Goal: Task Accomplishment & Management: Complete application form

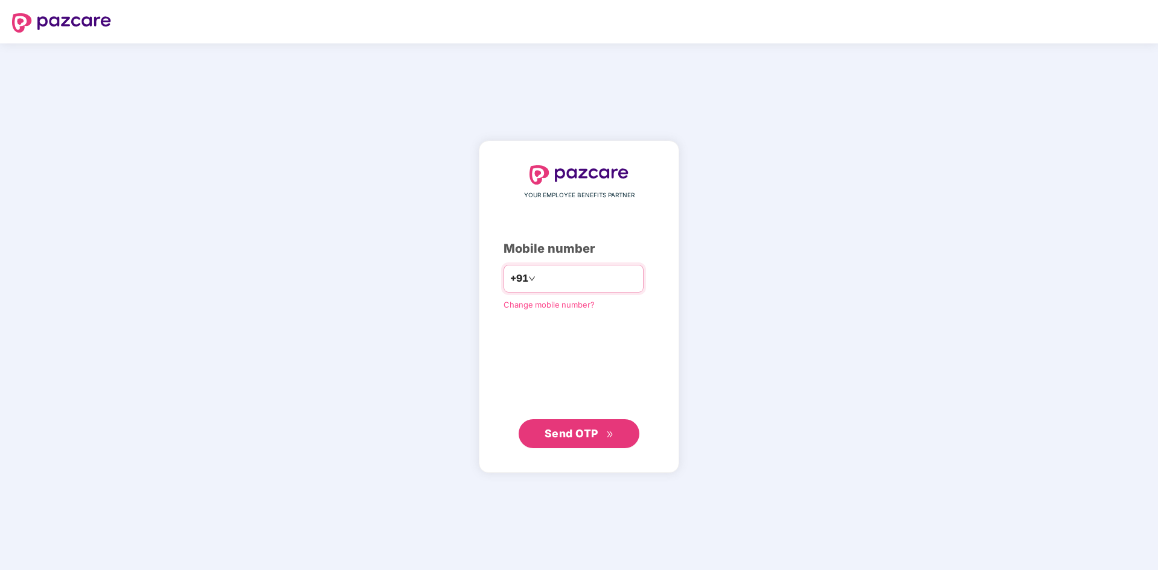
click at [561, 278] on input "number" at bounding box center [587, 278] width 99 height 19
type input "**********"
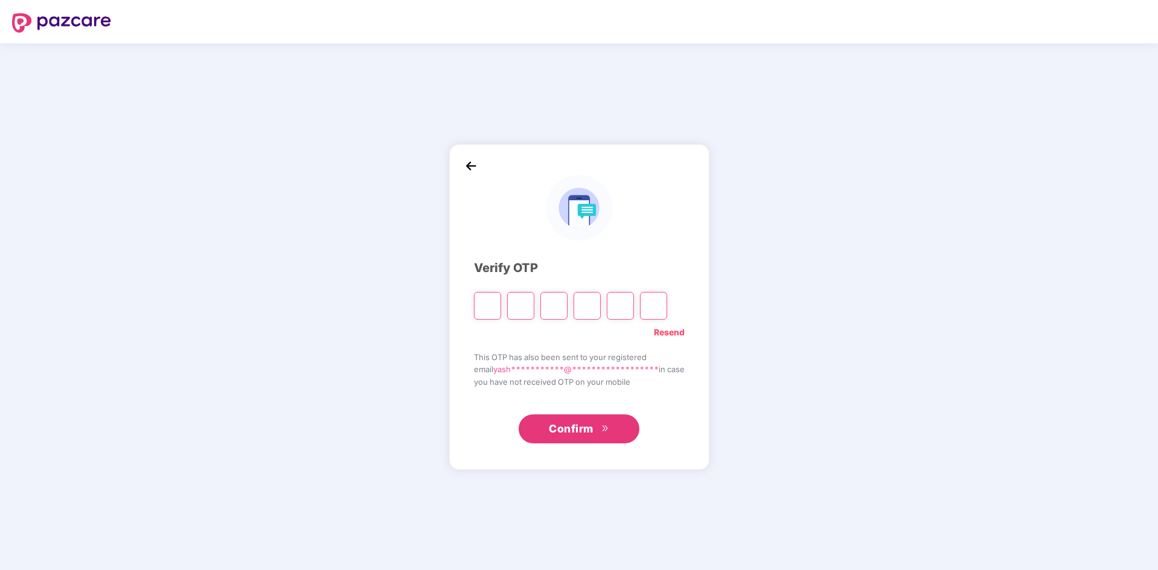
type input "*"
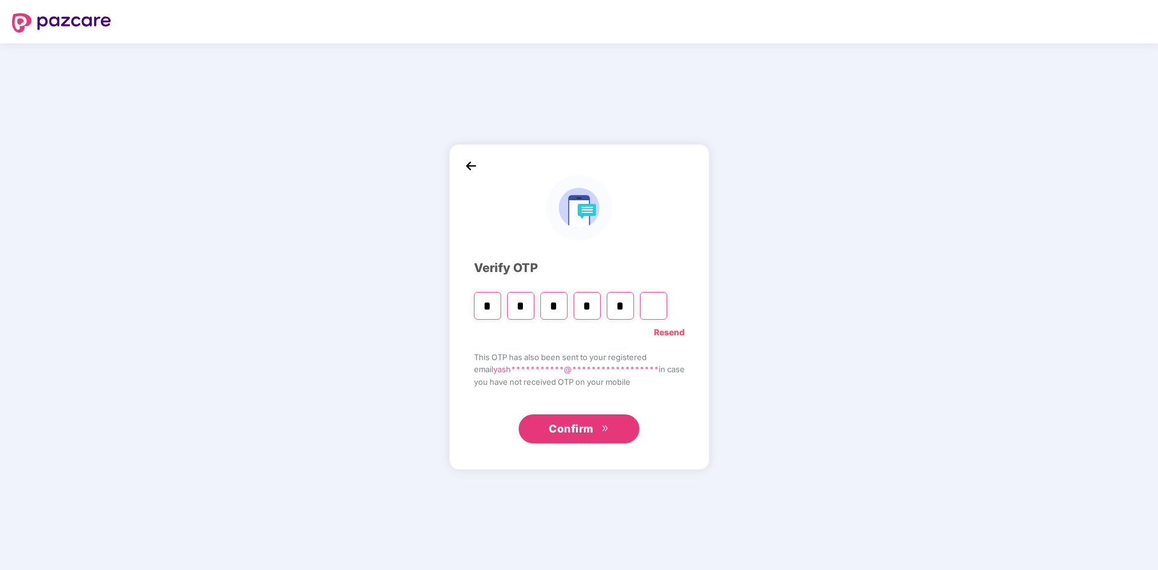
type input "*"
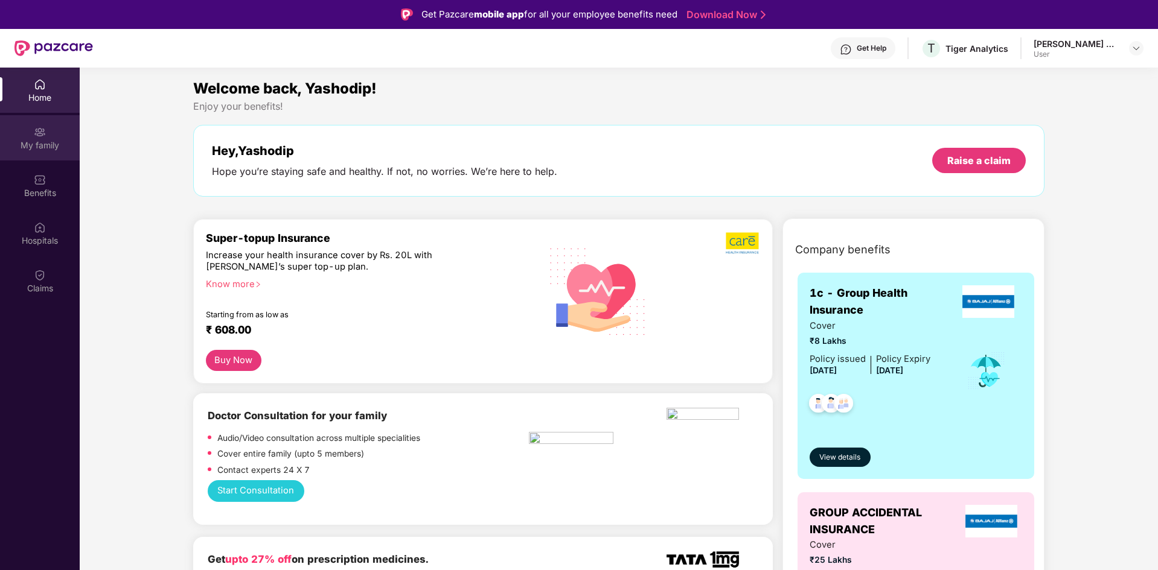
click at [48, 136] on div "My family" at bounding box center [40, 137] width 80 height 45
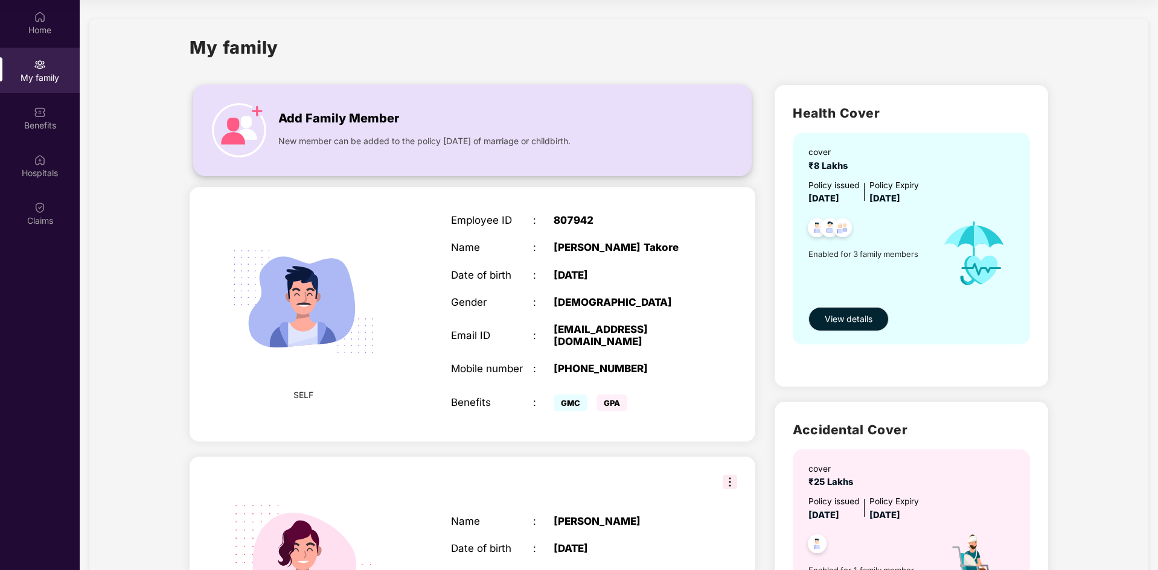
click at [333, 118] on span "Add Family Member" at bounding box center [338, 118] width 121 height 19
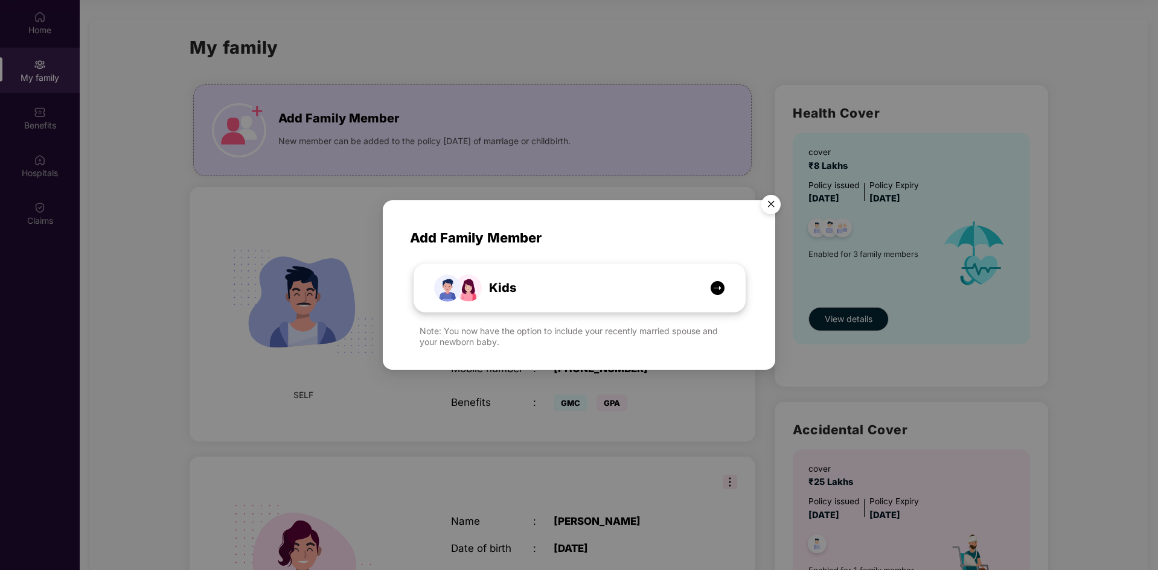
click at [514, 284] on span "Kids" at bounding box center [489, 288] width 54 height 19
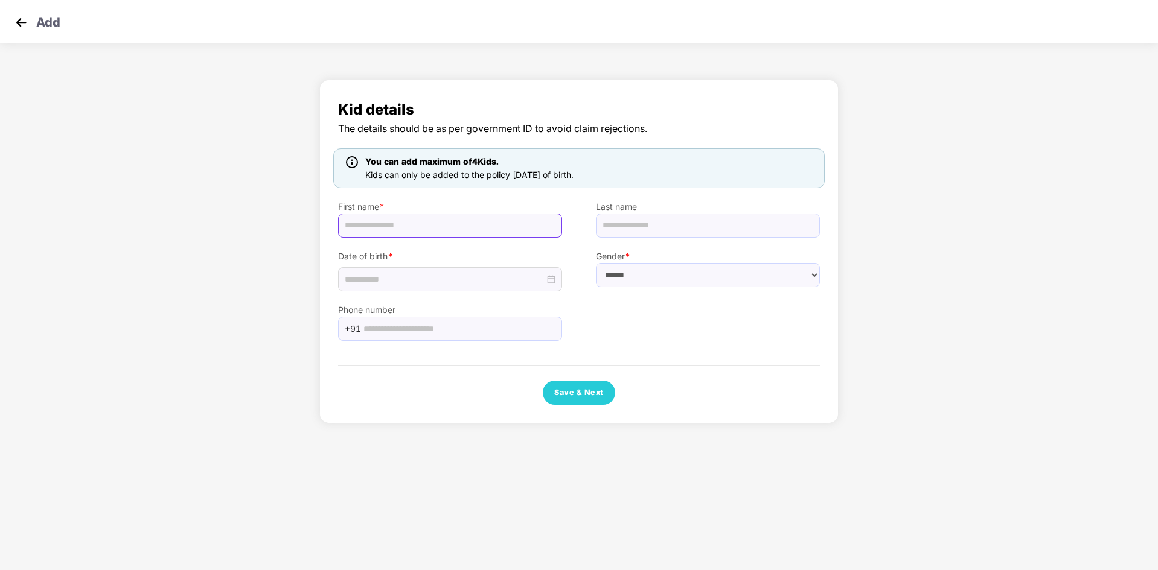
click at [380, 224] on input "text" at bounding box center [450, 226] width 224 height 24
click at [653, 272] on select "****** **** ******" at bounding box center [708, 275] width 224 height 24
select select "******"
click at [596, 263] on select "****** **** ******" at bounding box center [708, 275] width 224 height 24
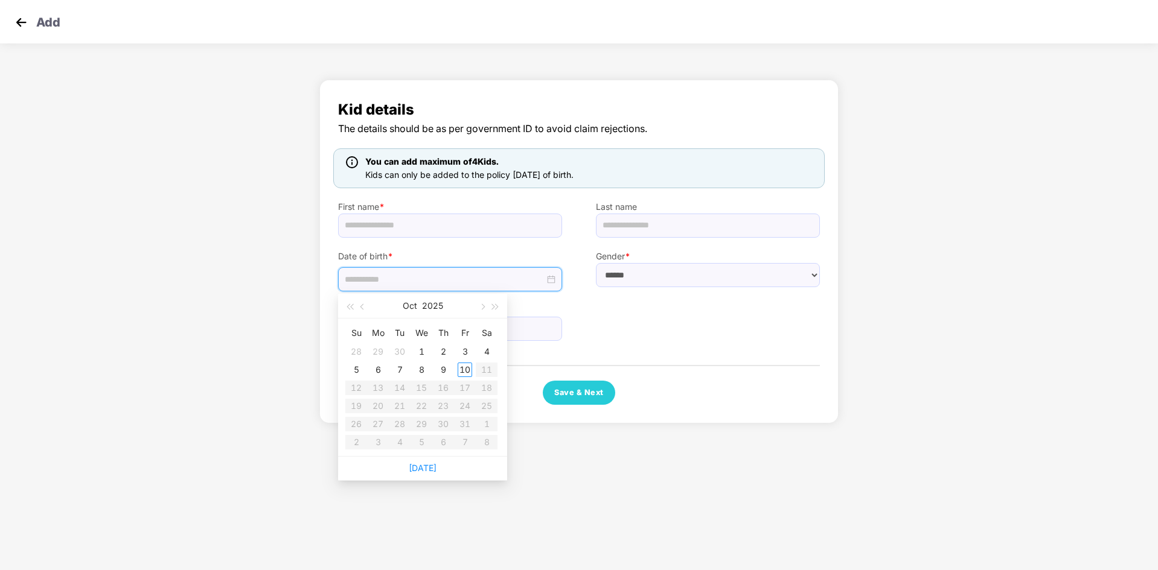
click at [363, 275] on input at bounding box center [445, 279] width 200 height 13
type input "**********"
click at [358, 303] on button "button" at bounding box center [362, 306] width 13 height 24
type input "**********"
click at [446, 407] on div "25" at bounding box center [443, 406] width 14 height 14
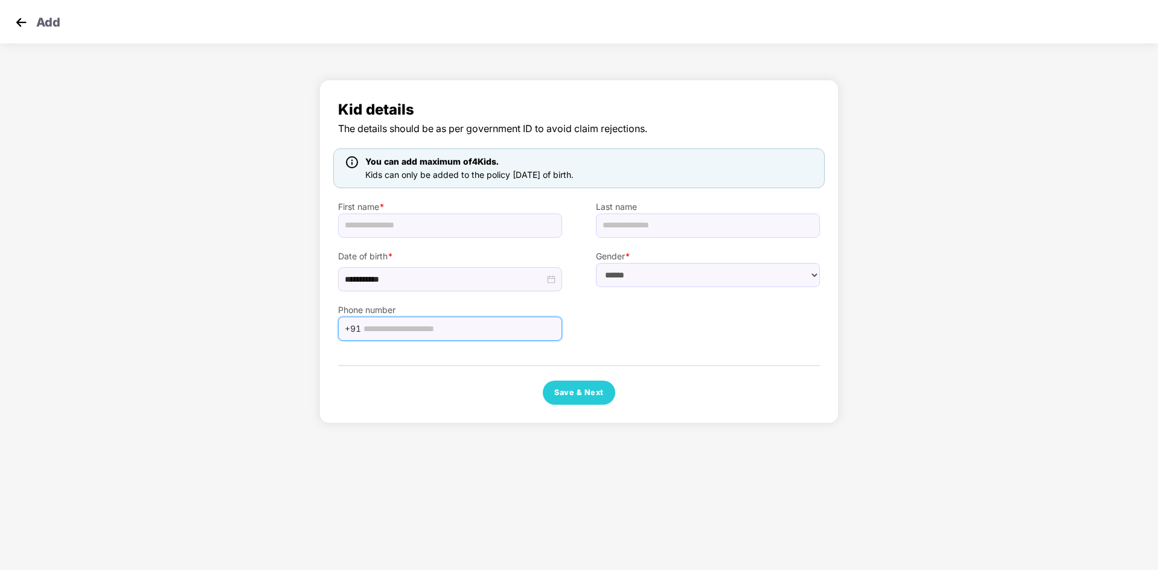
click at [389, 326] on input "text" at bounding box center [458, 329] width 191 height 18
type input "**********"
click at [383, 232] on input "text" at bounding box center [450, 226] width 224 height 24
click at [628, 224] on input "text" at bounding box center [708, 226] width 224 height 24
click at [571, 390] on button "Save & Next" at bounding box center [579, 393] width 72 height 24
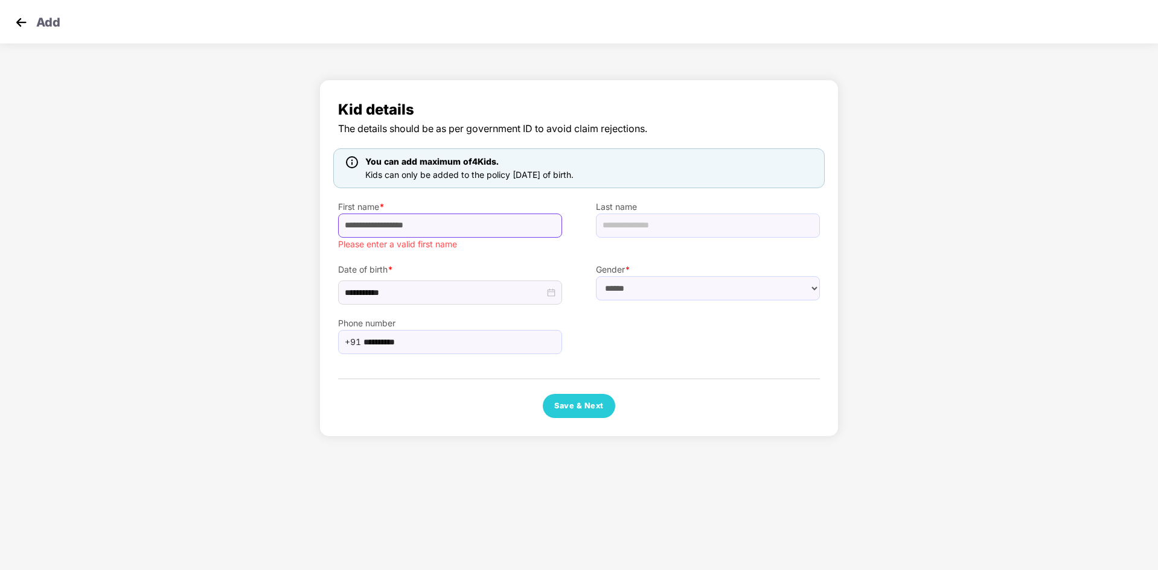
drag, startPoint x: 435, startPoint y: 230, endPoint x: 416, endPoint y: 230, distance: 18.1
click at [416, 230] on input "**********" at bounding box center [450, 226] width 224 height 24
drag, startPoint x: 400, startPoint y: 225, endPoint x: 351, endPoint y: 221, distance: 48.4
click at [351, 221] on input "**********" at bounding box center [450, 226] width 224 height 24
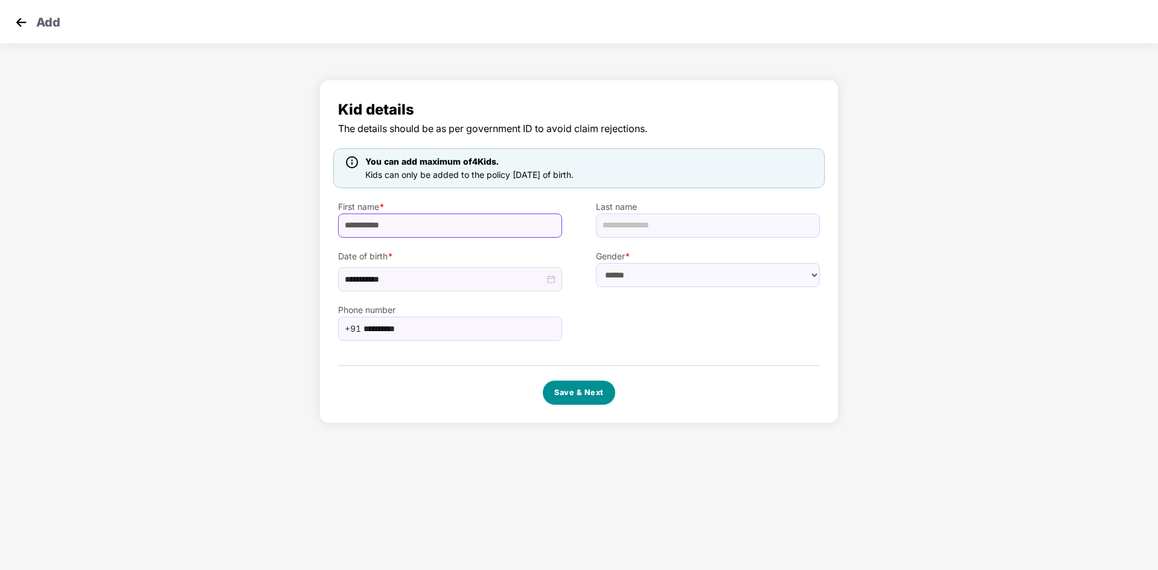
type input "**********"
click at [581, 393] on button "Save & Next" at bounding box center [579, 393] width 72 height 24
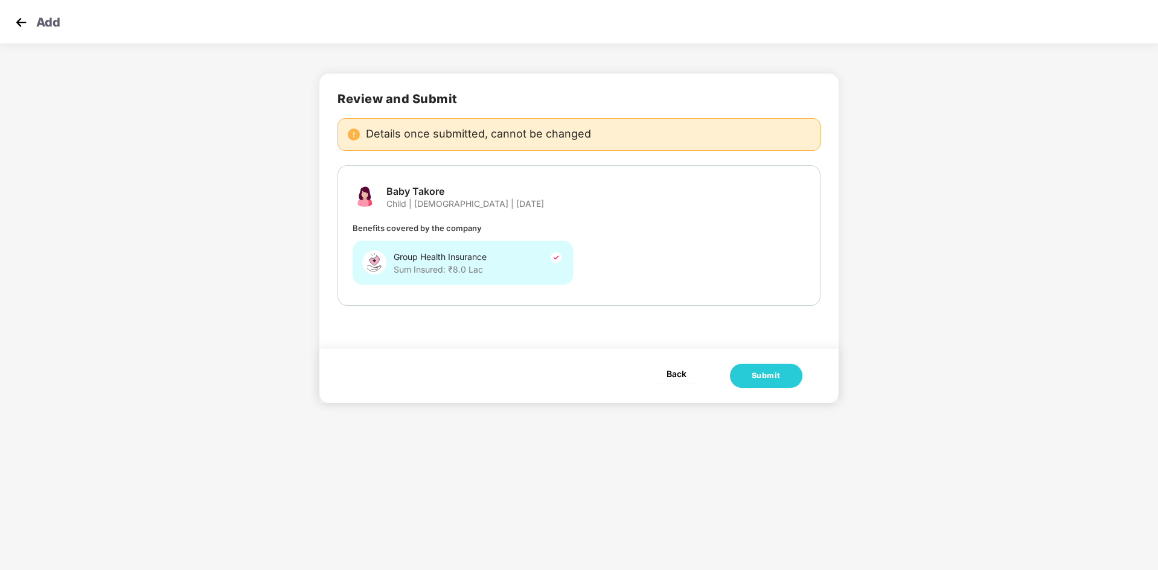
click at [667, 368] on span "Back" at bounding box center [676, 373] width 20 height 15
select select "******"
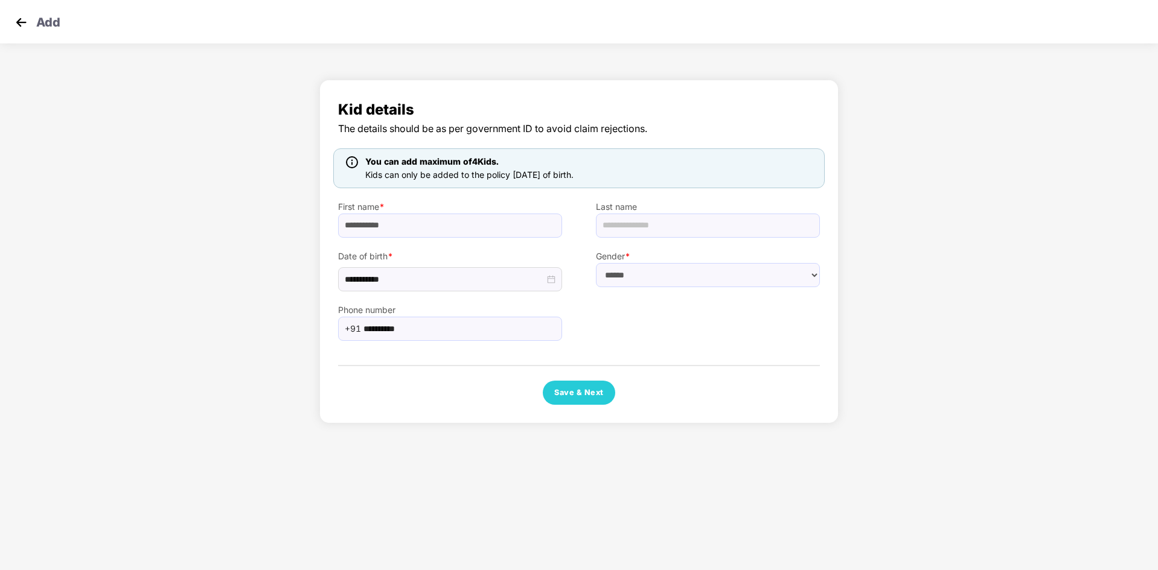
click at [24, 15] on img at bounding box center [21, 22] width 18 height 18
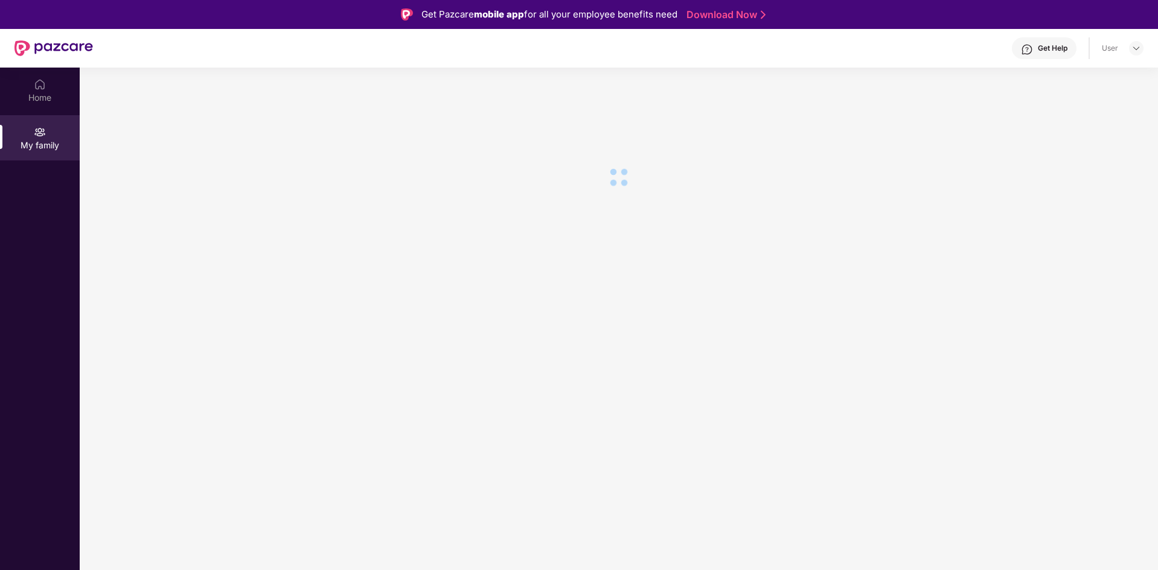
scroll to position [68, 0]
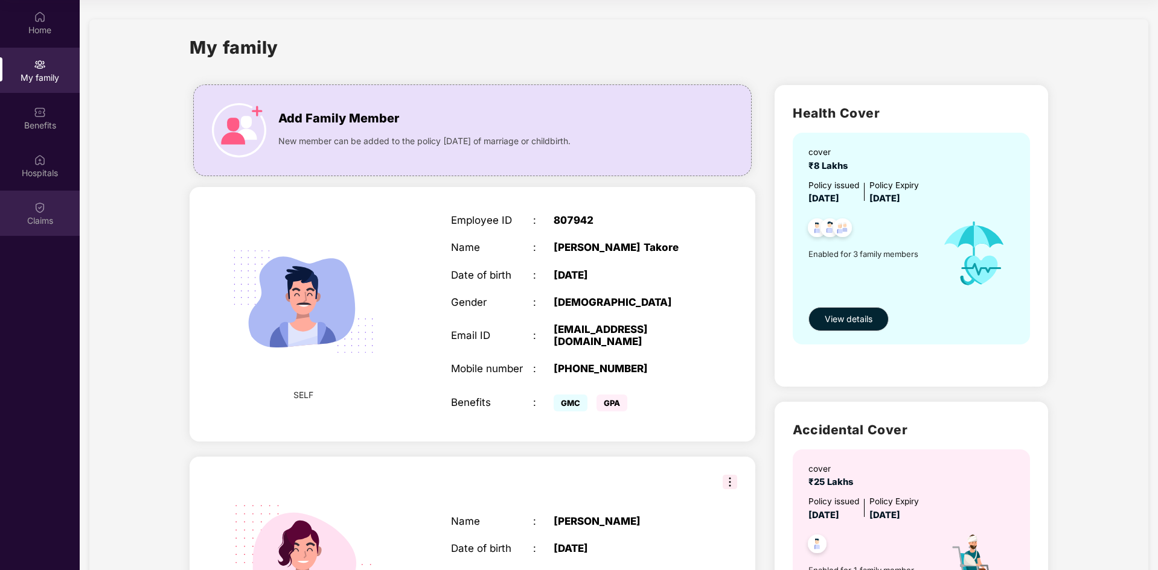
click at [34, 208] on img at bounding box center [40, 208] width 12 height 12
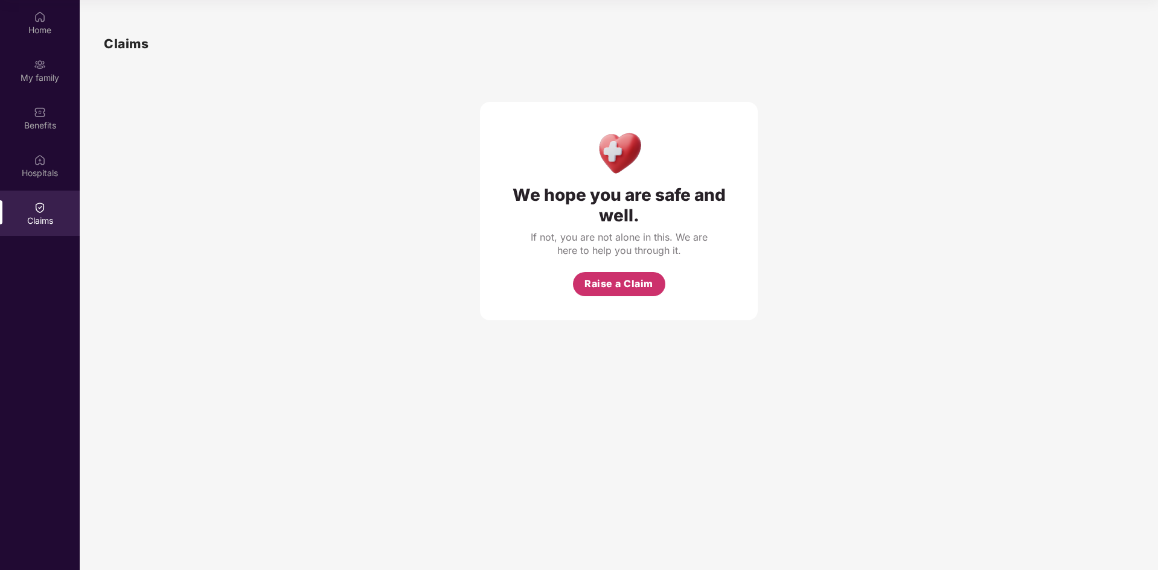
click at [605, 273] on button "Raise a Claim" at bounding box center [619, 284] width 92 height 24
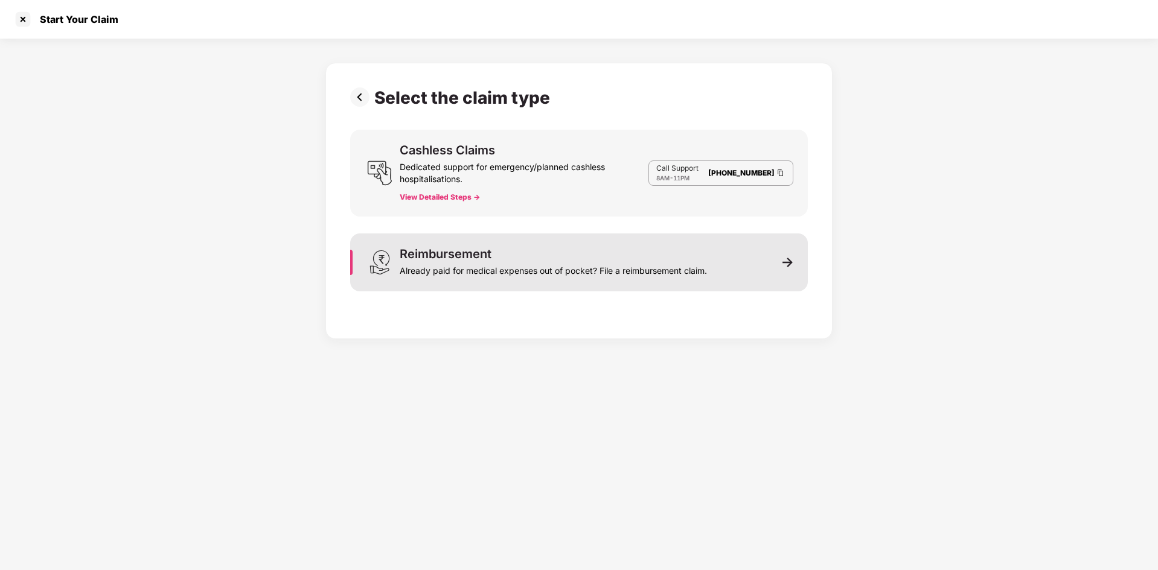
click at [486, 262] on div "Already paid for medical expenses out of pocket? File a reimbursement claim." at bounding box center [553, 268] width 307 height 17
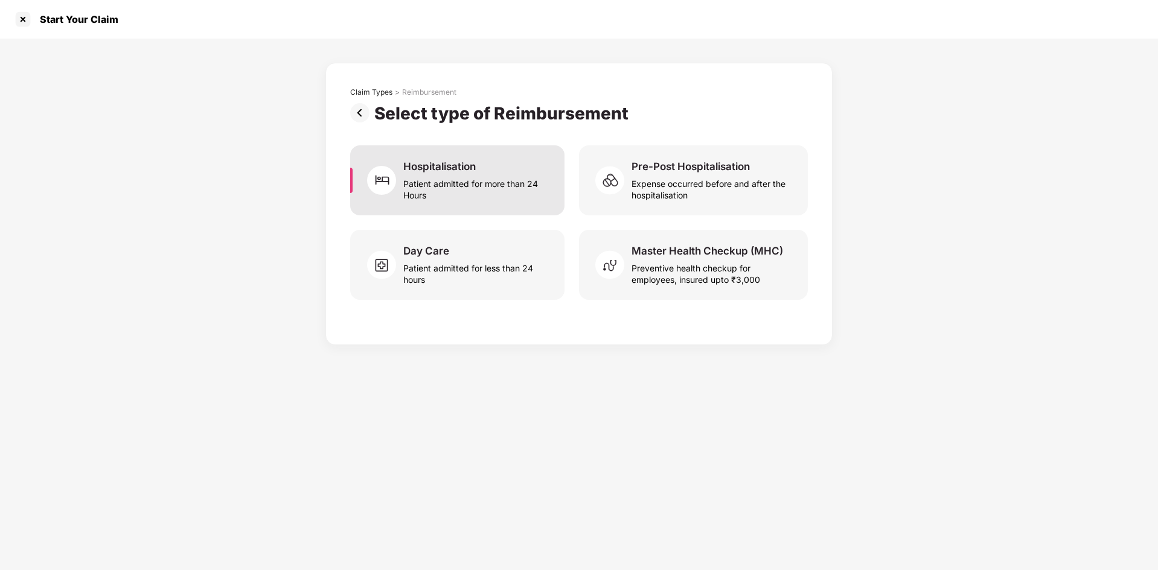
click at [444, 196] on div "Patient admitted for more than 24 Hours" at bounding box center [476, 187] width 147 height 28
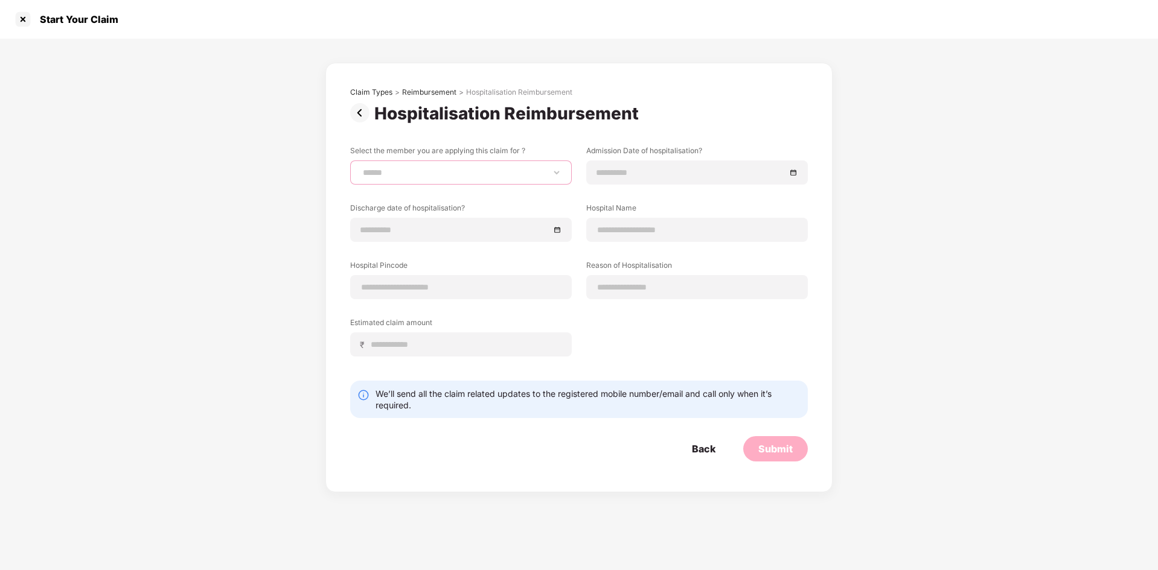
click at [409, 173] on select "**********" at bounding box center [460, 173] width 201 height 10
select select "**********"
click at [360, 168] on select "**********" at bounding box center [460, 173] width 201 height 10
click at [620, 285] on input at bounding box center [696, 287] width 201 height 13
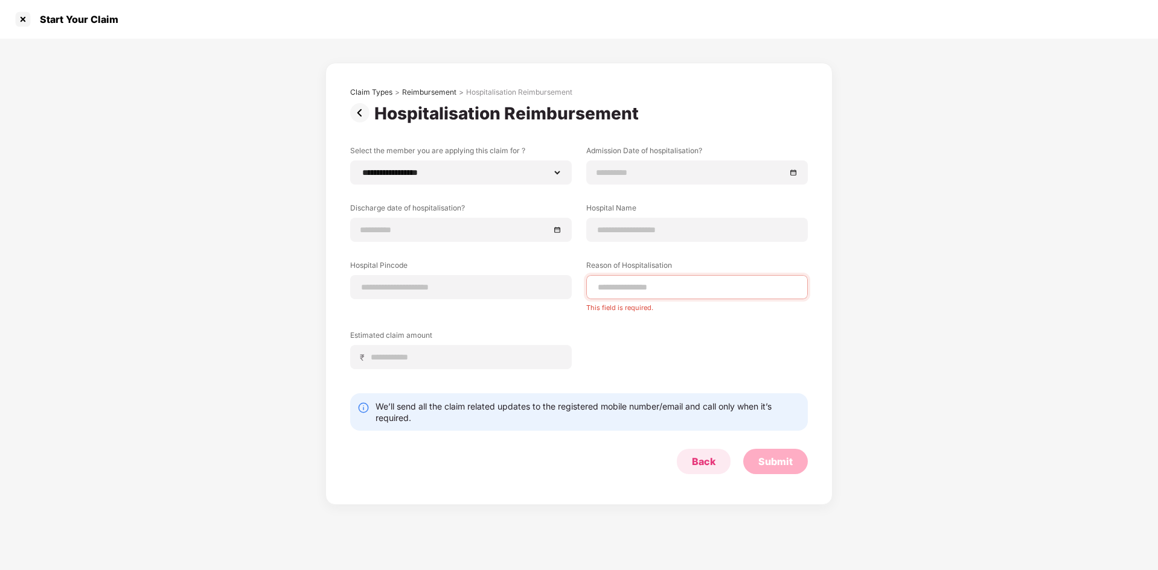
click at [690, 445] on form "**********" at bounding box center [578, 309] width 457 height 329
click at [368, 111] on img at bounding box center [362, 112] width 24 height 19
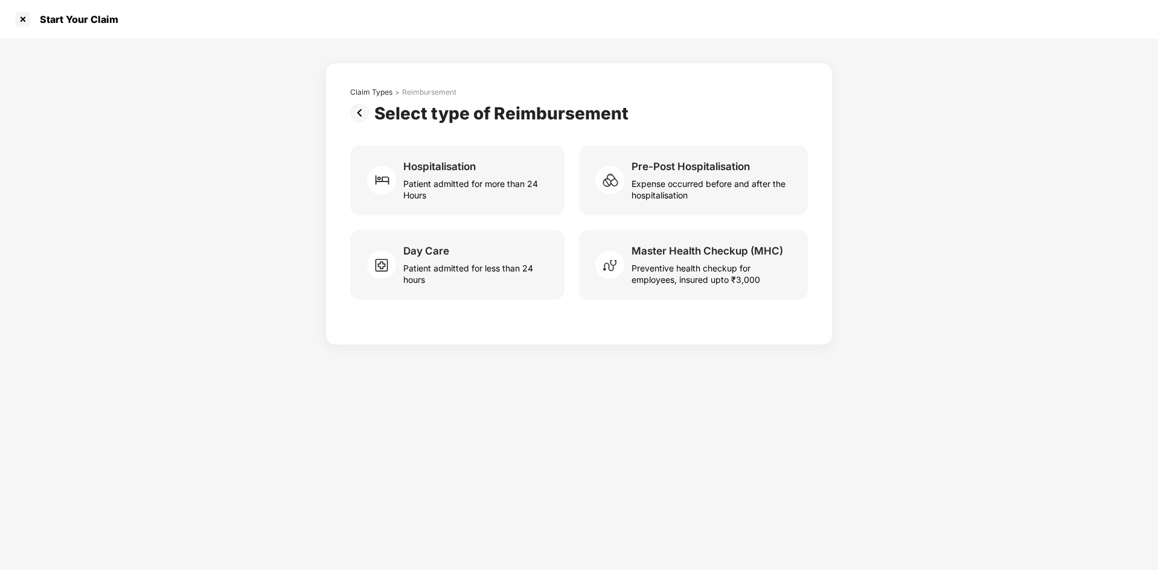
click at [359, 109] on img at bounding box center [362, 112] width 24 height 19
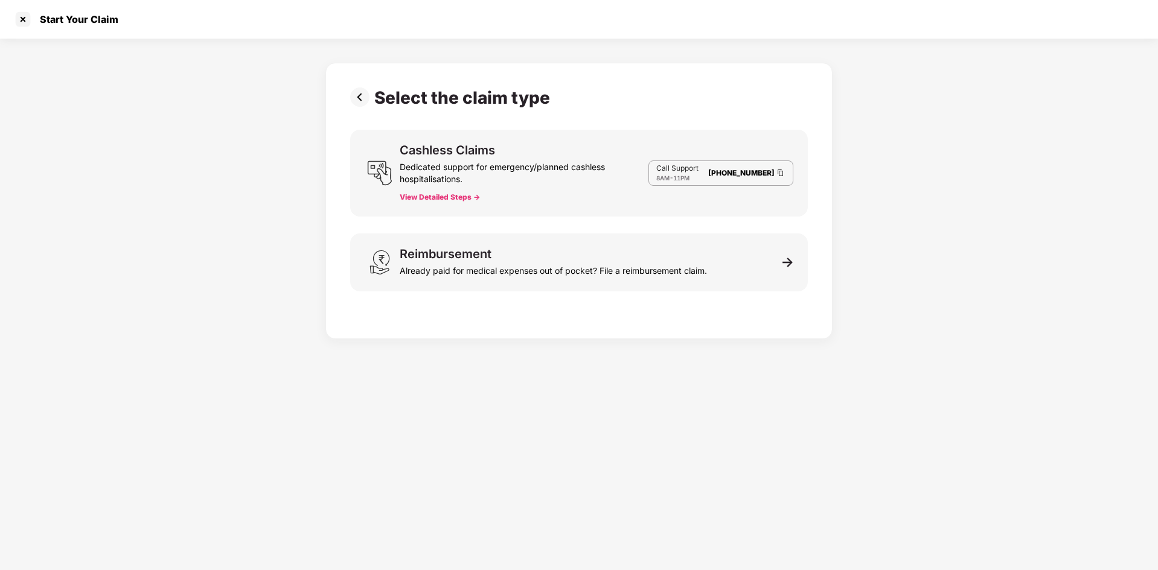
click at [357, 102] on img at bounding box center [362, 97] width 24 height 19
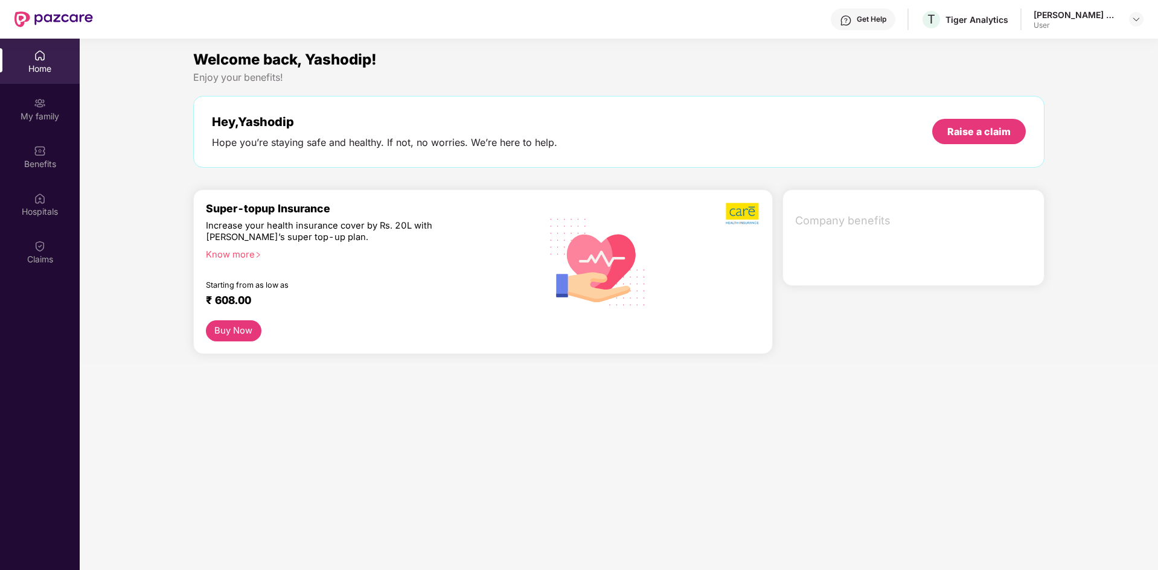
scroll to position [68, 0]
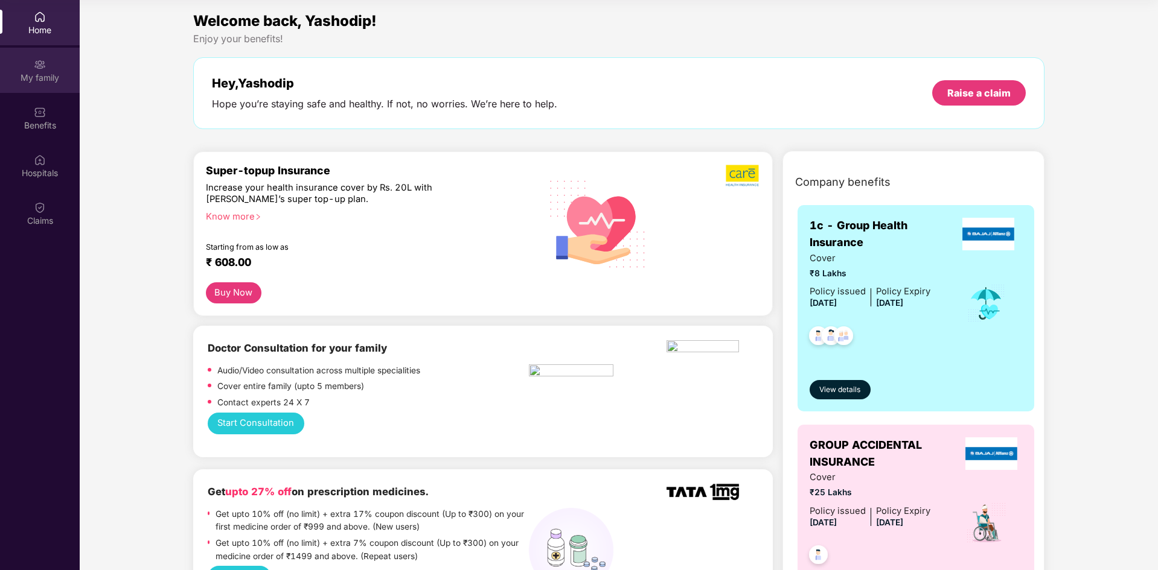
click at [74, 71] on div "My family" at bounding box center [40, 70] width 80 height 45
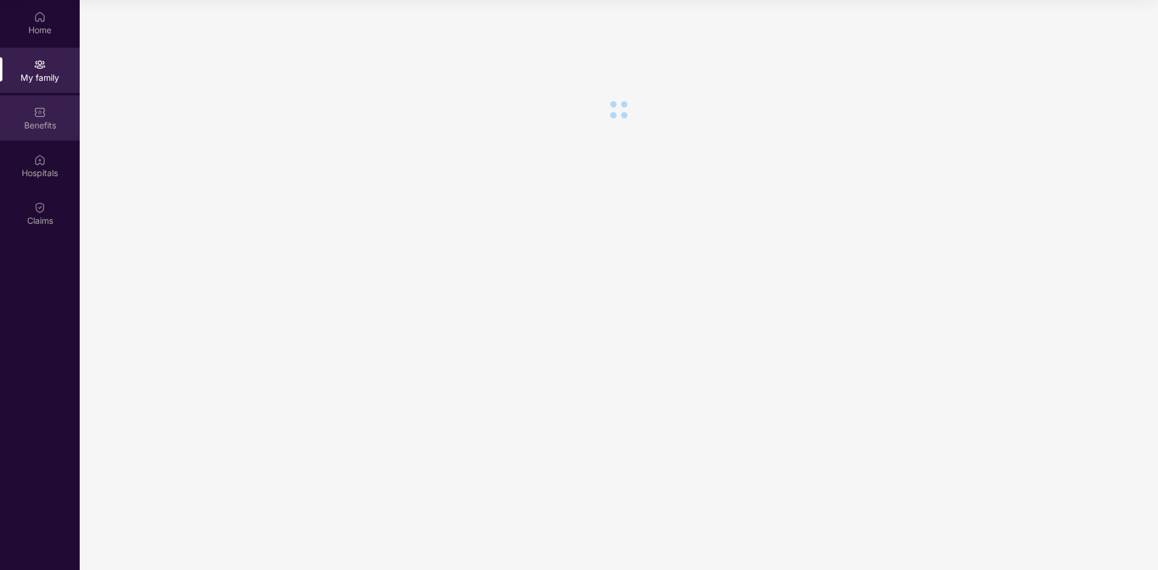
click at [62, 107] on div "Benefits" at bounding box center [40, 117] width 80 height 45
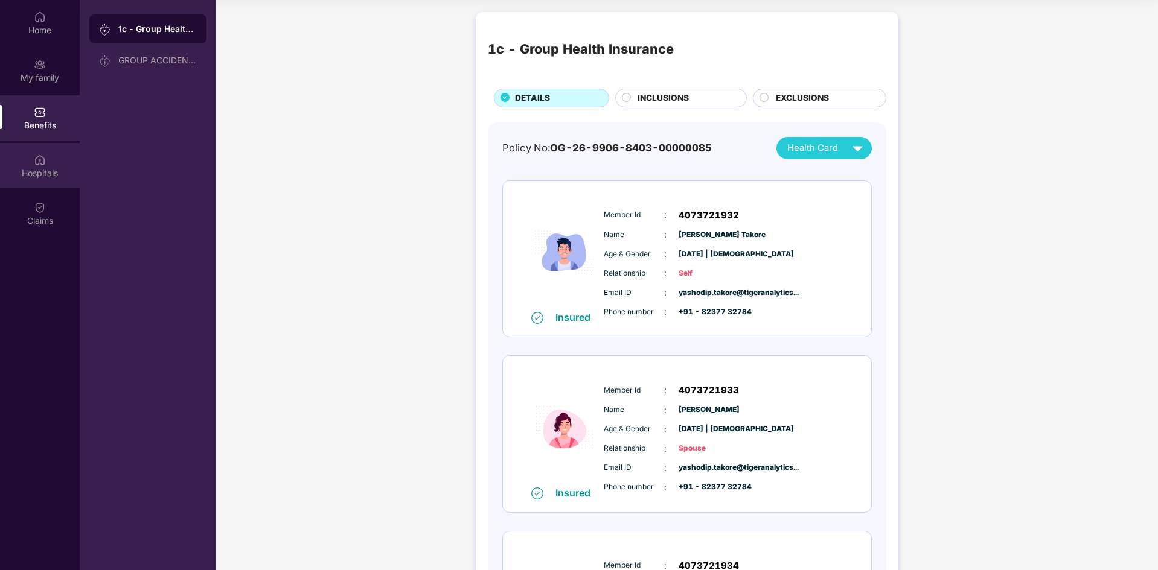
click at [40, 145] on div "Hospitals" at bounding box center [40, 165] width 80 height 45
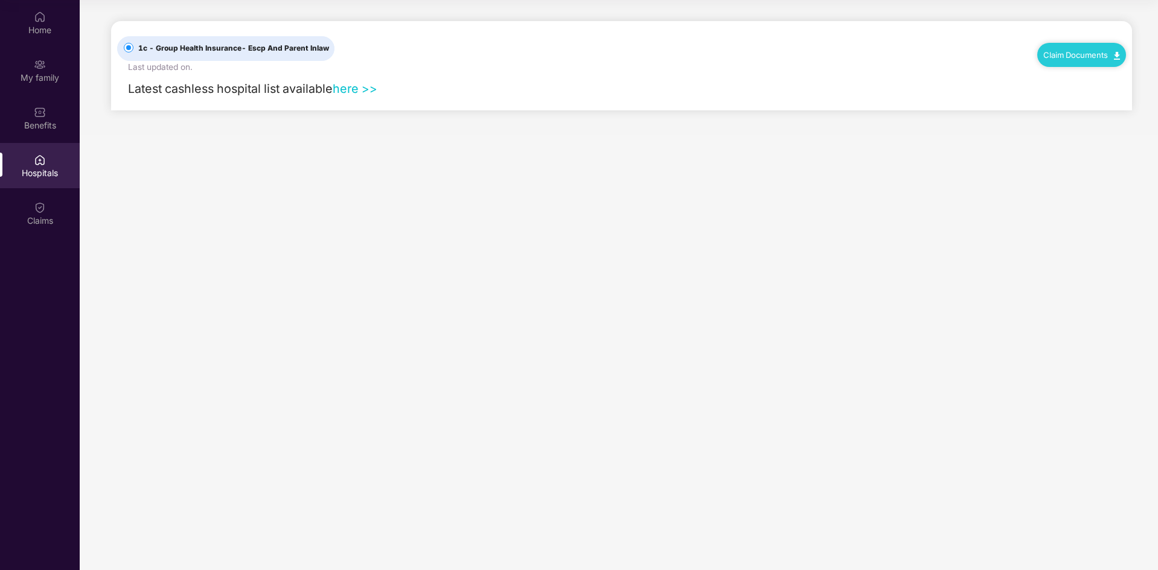
click at [40, 145] on div "Hospitals" at bounding box center [40, 165] width 80 height 45
click at [41, 210] on img at bounding box center [40, 208] width 12 height 12
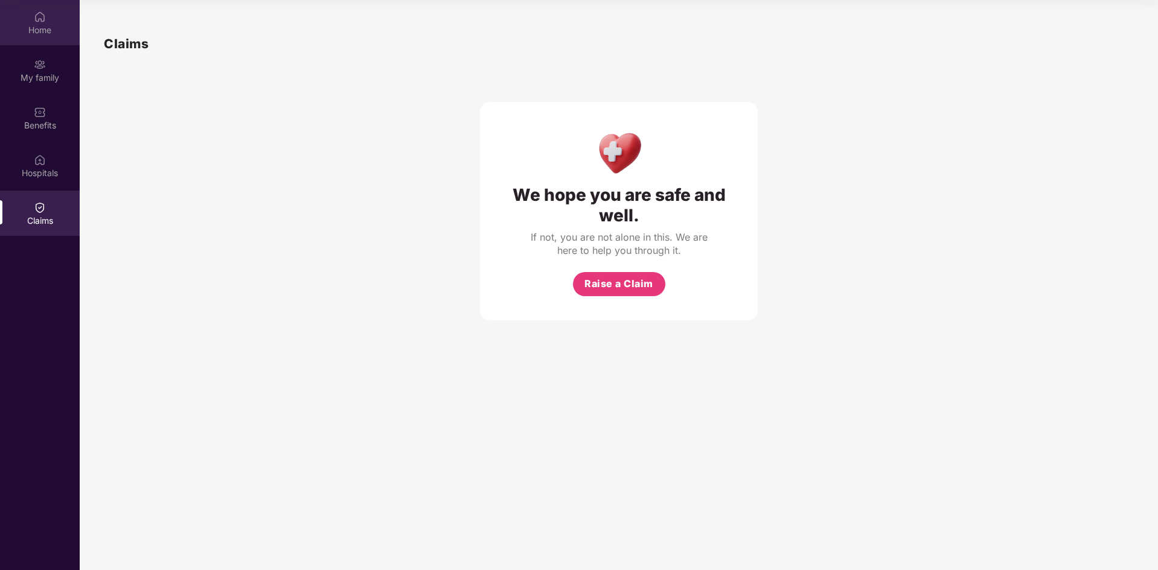
click at [51, 36] on div "Home" at bounding box center [40, 22] width 80 height 45
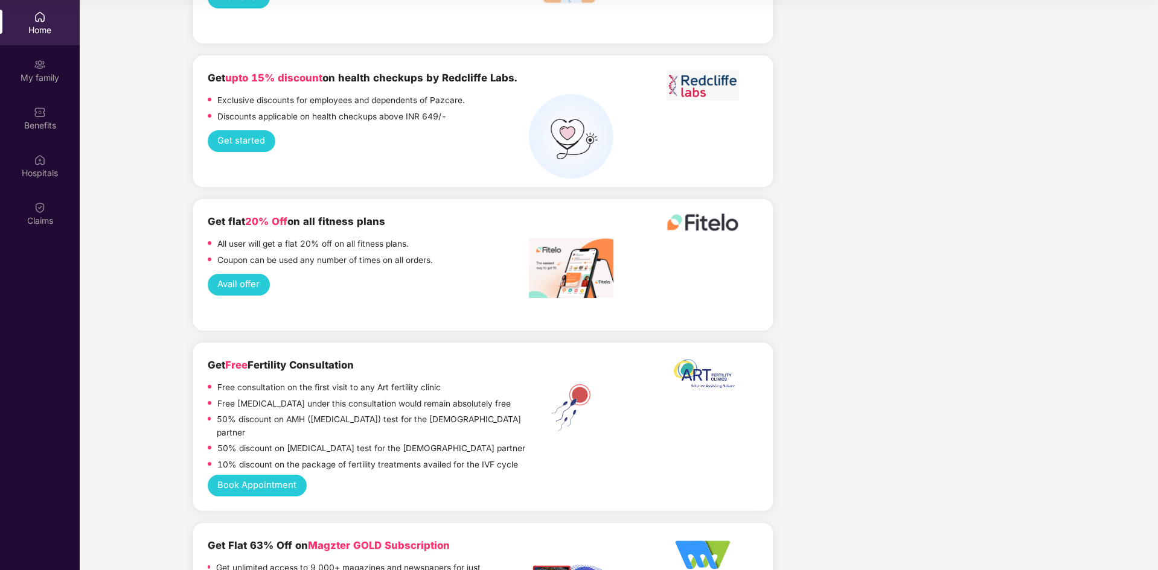
scroll to position [2257, 0]
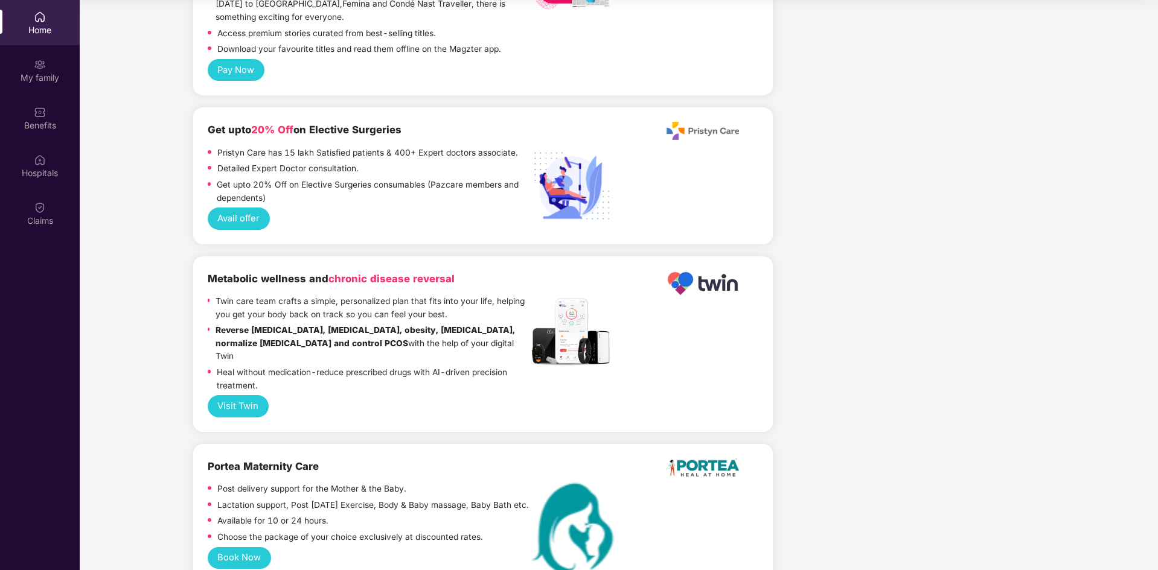
click at [235, 547] on button "Book Now" at bounding box center [239, 558] width 63 height 22
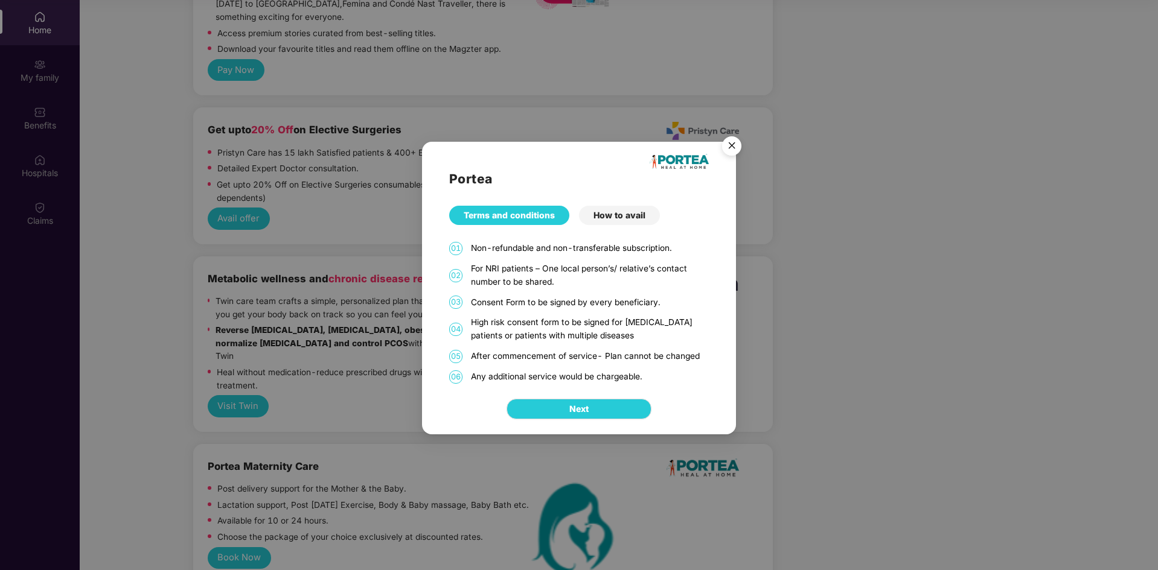
click at [610, 220] on div "How to avail" at bounding box center [619, 215] width 81 height 19
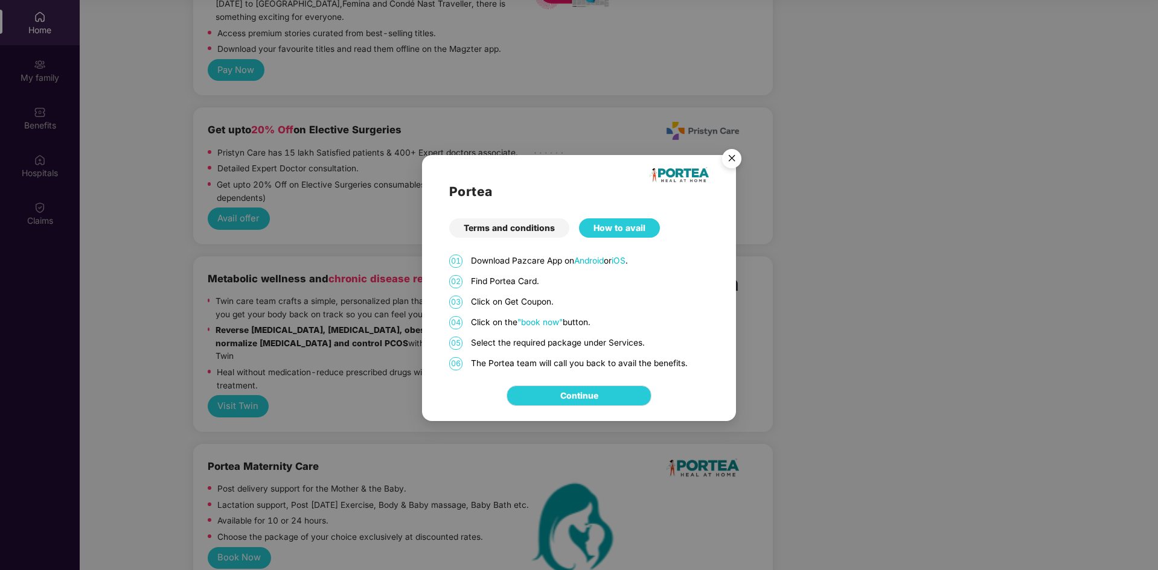
click at [523, 230] on div "Terms and conditions" at bounding box center [509, 227] width 120 height 19
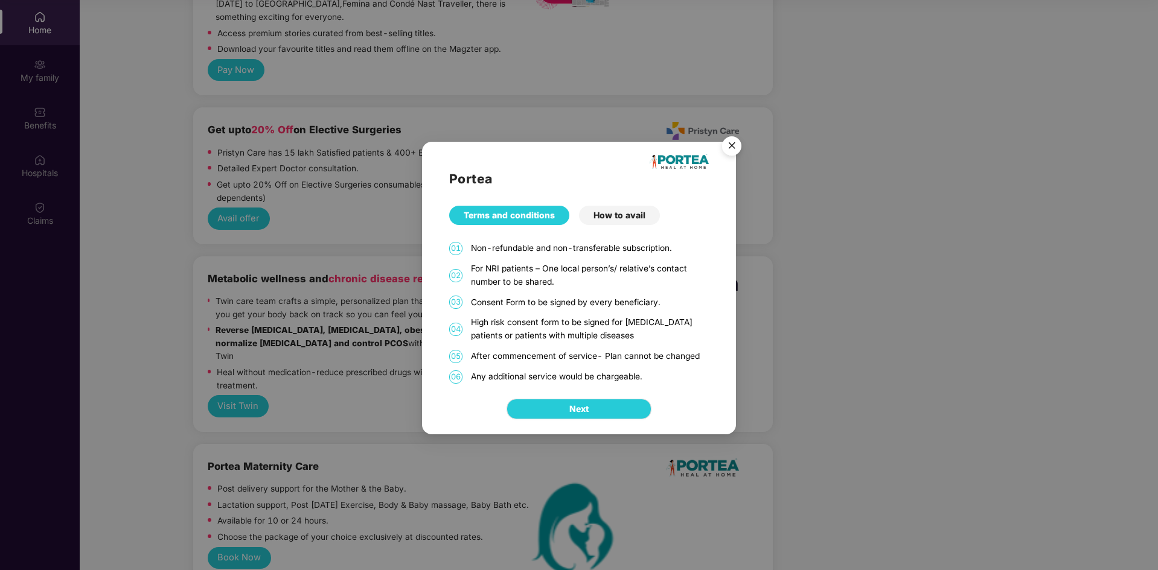
click at [727, 144] on img "Close" at bounding box center [732, 148] width 34 height 34
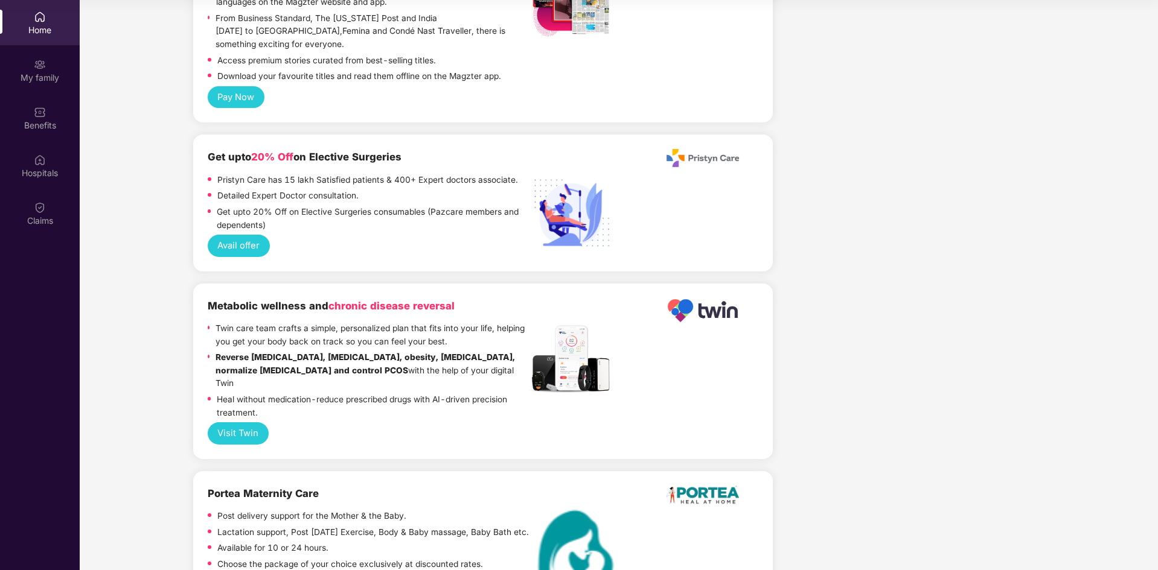
scroll to position [2229, 0]
click at [254, 423] on button "Visit Twin" at bounding box center [238, 434] width 61 height 22
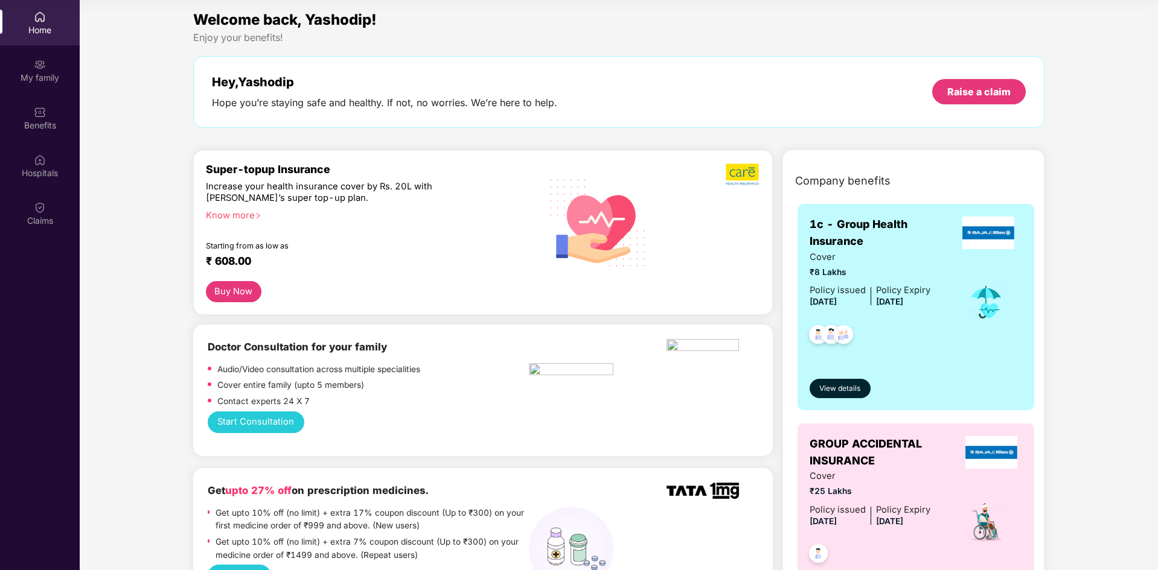
scroll to position [1, 0]
click at [952, 83] on div "Raise a claim" at bounding box center [979, 92] width 94 height 25
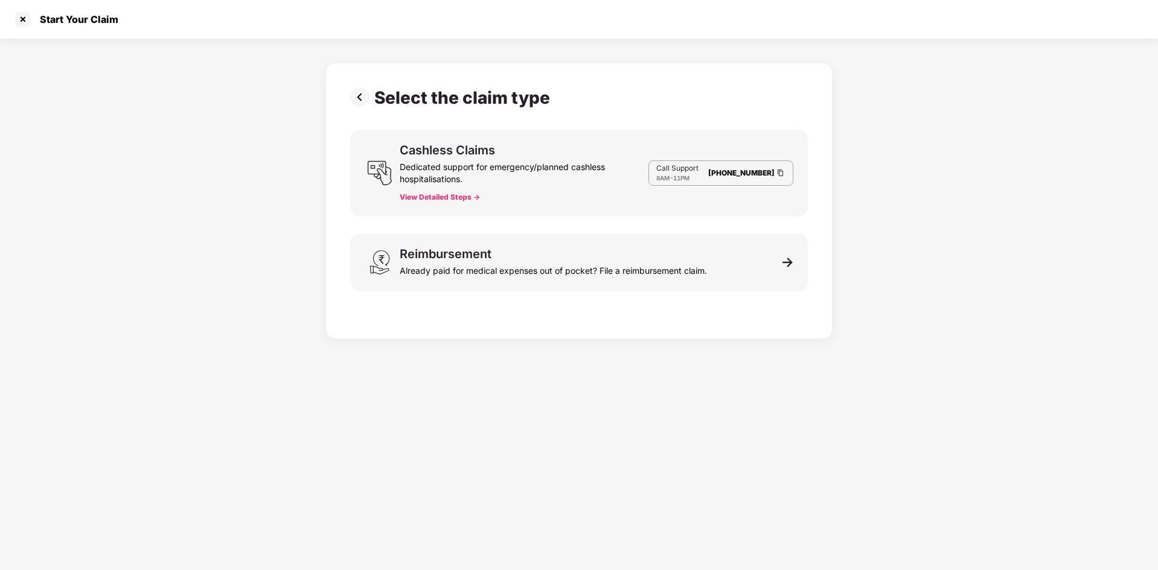
scroll to position [0, 0]
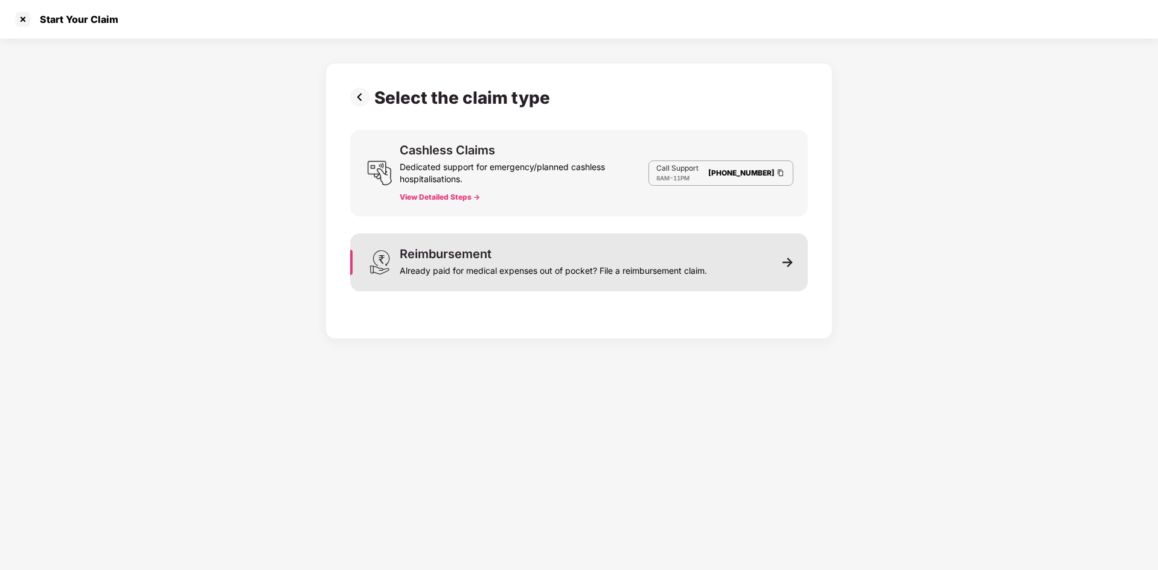
click at [495, 255] on div "Reimbursement Already paid for medical expenses out of pocket? File a reimburse…" at bounding box center [553, 262] width 307 height 29
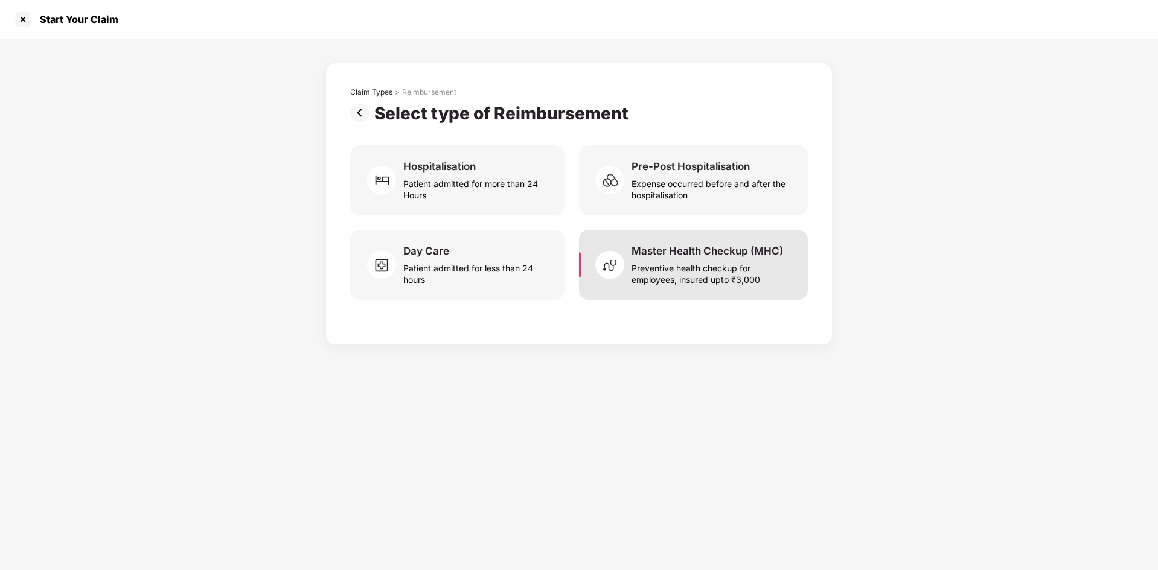
click at [674, 266] on div "Preventive health checkup for employees, insured upto ₹3,000" at bounding box center [712, 272] width 162 height 28
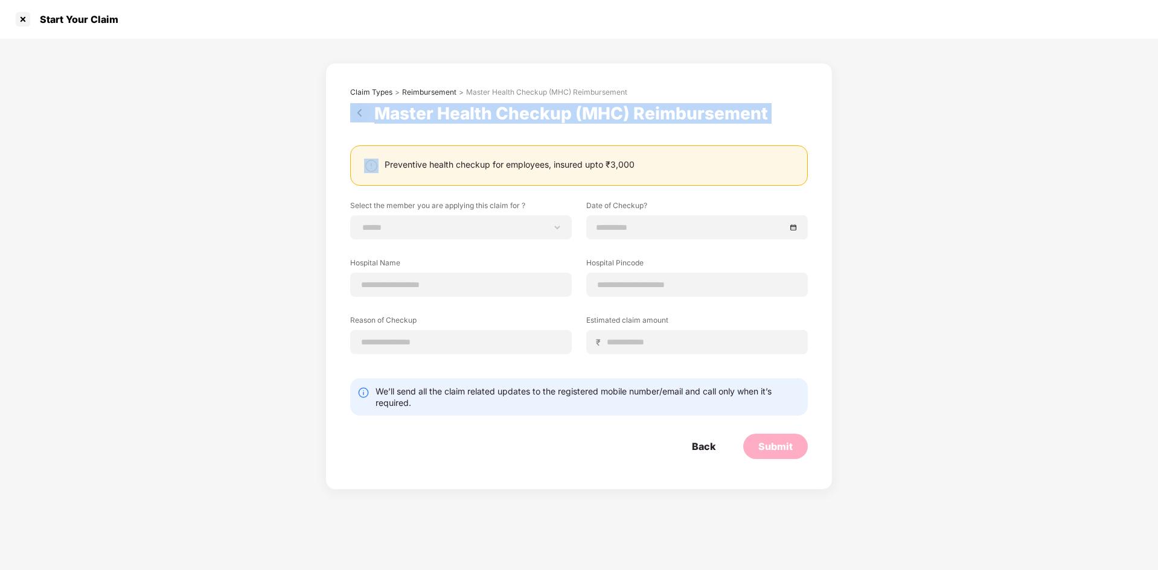
drag, startPoint x: 354, startPoint y: 124, endPoint x: 360, endPoint y: 106, distance: 18.5
click at [360, 106] on div "**********" at bounding box center [578, 274] width 457 height 372
click at [360, 106] on img at bounding box center [362, 112] width 24 height 19
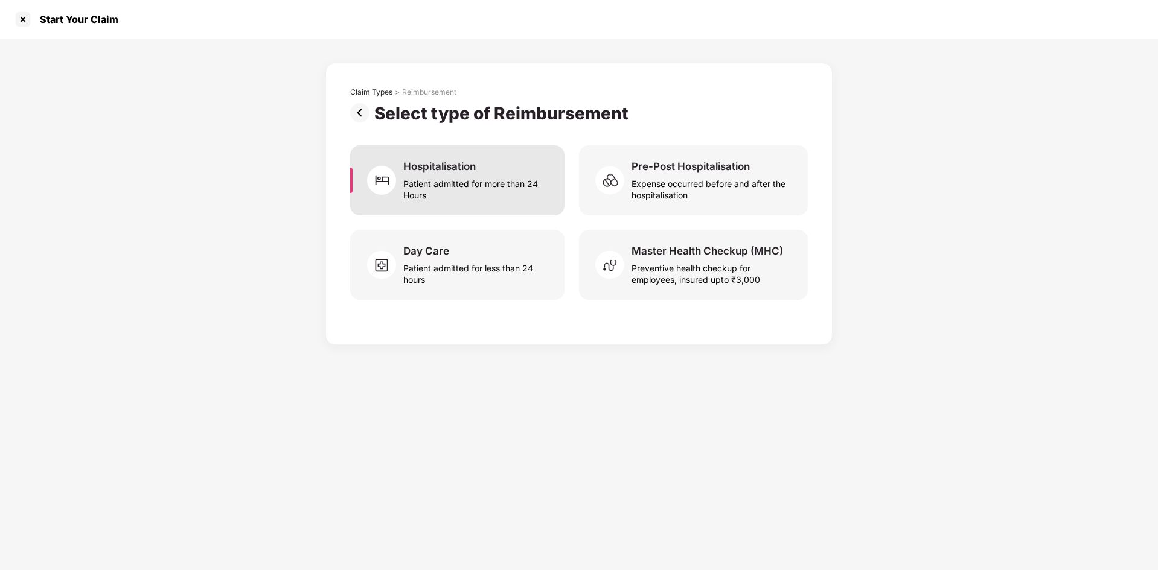
click at [467, 176] on div "Patient admitted for more than 24 Hours" at bounding box center [476, 187] width 147 height 28
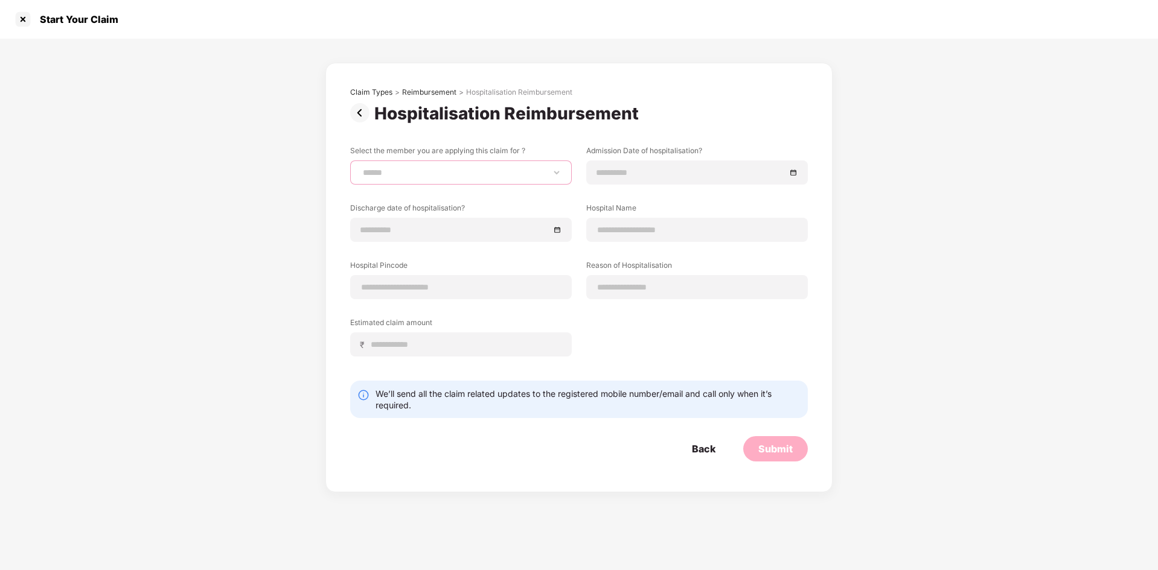
click at [467, 176] on select "**********" at bounding box center [460, 173] width 201 height 10
select select "**********"
click at [360, 168] on select "**********" at bounding box center [460, 173] width 201 height 10
click at [420, 229] on input at bounding box center [454, 229] width 189 height 13
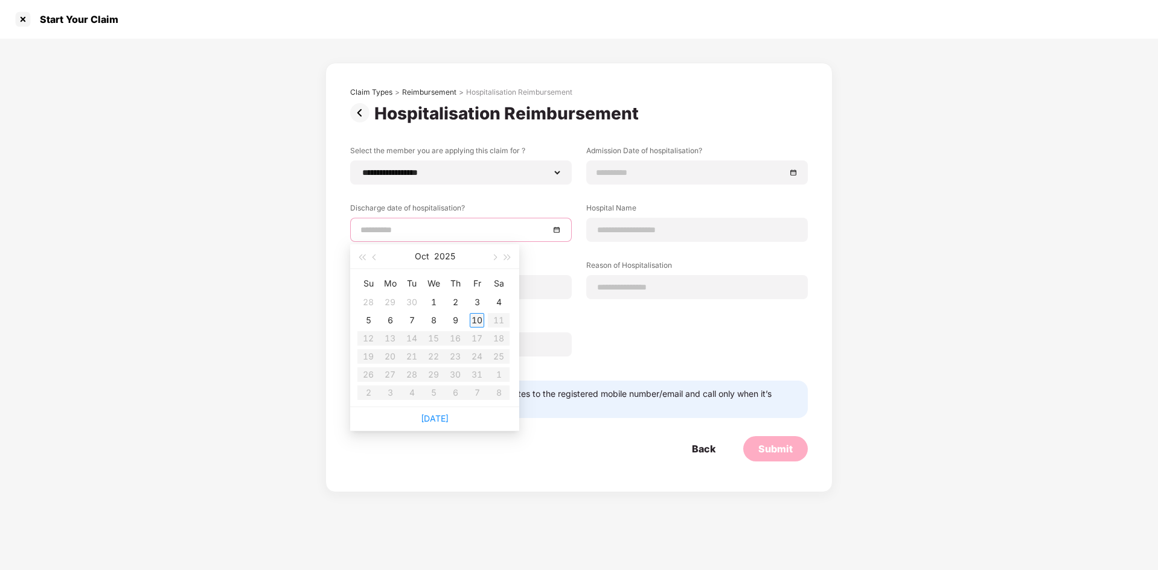
type input "**********"
click at [372, 255] on button "button" at bounding box center [374, 256] width 13 height 24
type input "**********"
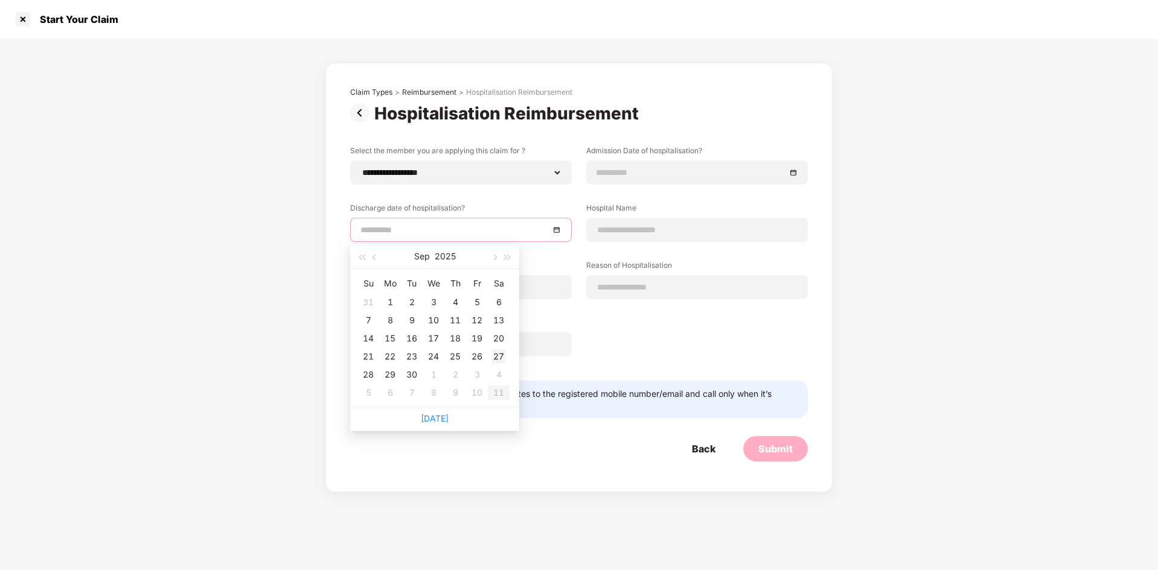
click at [492, 353] on div "27" at bounding box center [498, 356] width 14 height 14
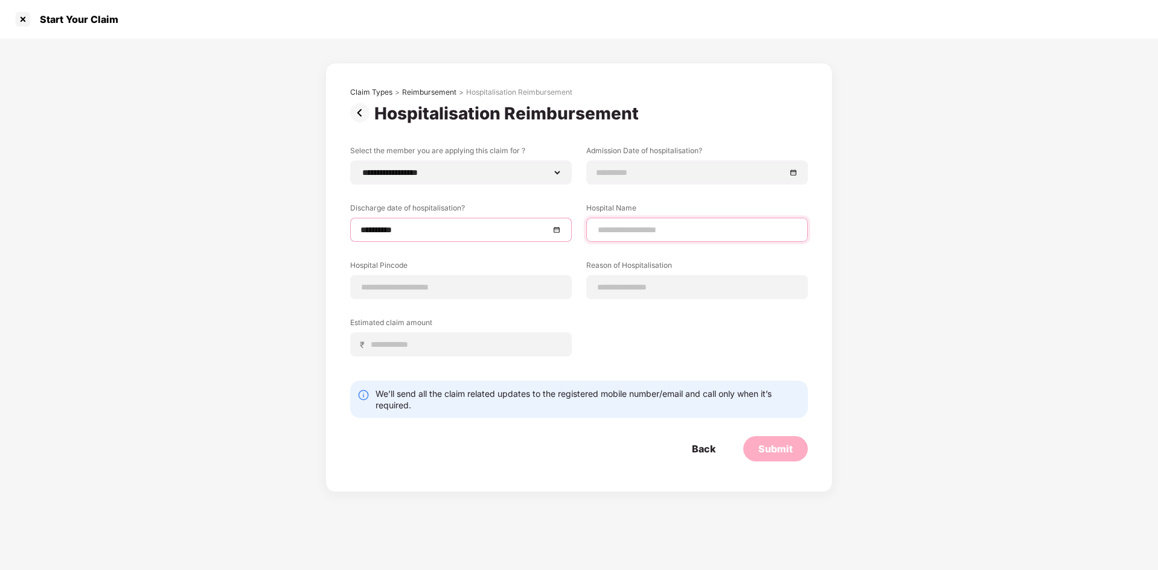
click at [621, 231] on input at bounding box center [696, 230] width 201 height 13
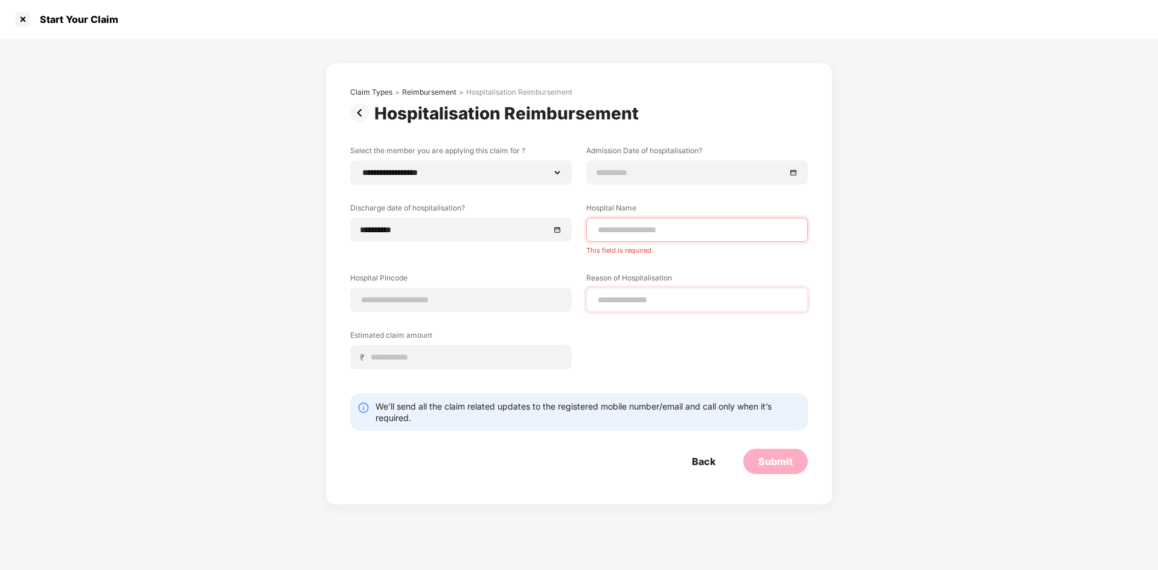
click at [607, 277] on div "Reason of Hospitalisation" at bounding box center [696, 292] width 221 height 39
click at [605, 299] on input at bounding box center [696, 300] width 201 height 13
type input "*********"
click at [485, 368] on div "₹" at bounding box center [460, 357] width 221 height 24
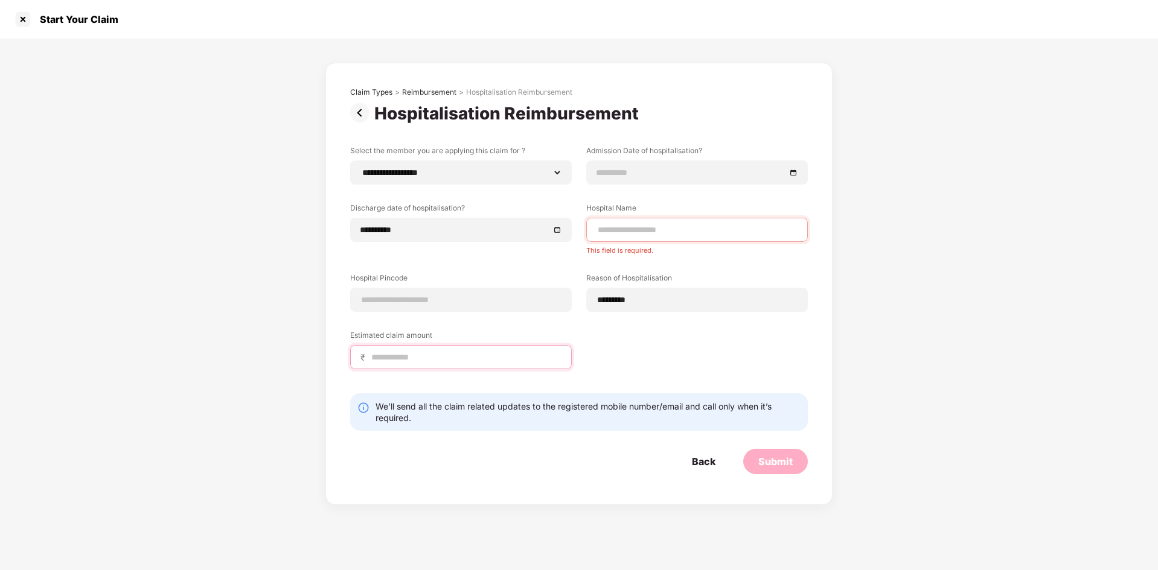
click at [459, 359] on input at bounding box center [465, 357] width 191 height 13
type input "******"
click at [445, 305] on input at bounding box center [460, 300] width 201 height 13
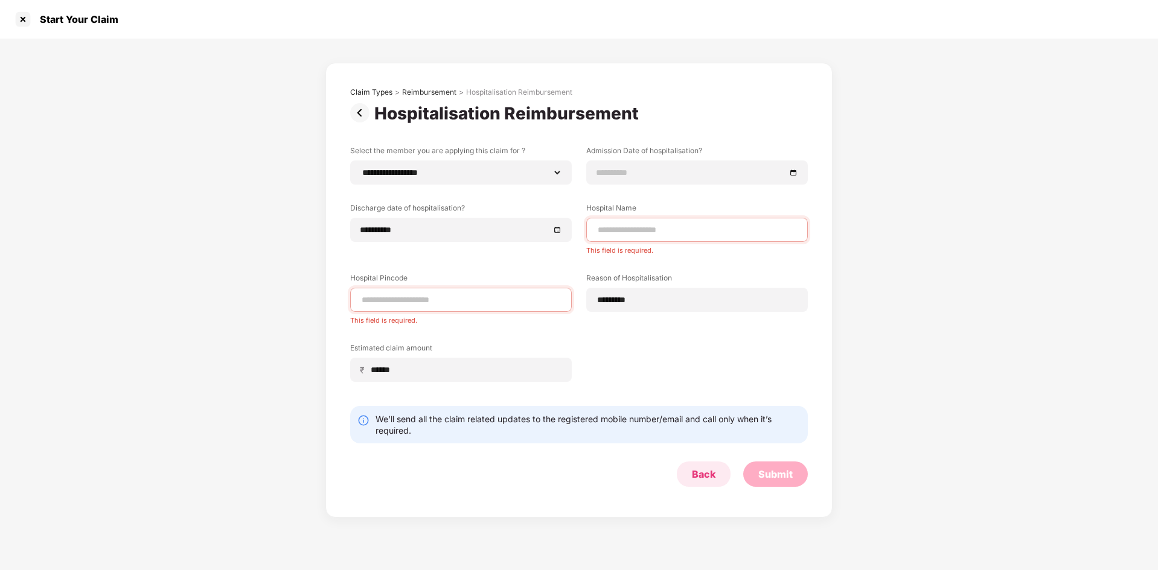
click at [690, 454] on form "**********" at bounding box center [578, 316] width 457 height 342
click at [704, 473] on div "Back" at bounding box center [704, 474] width 24 height 13
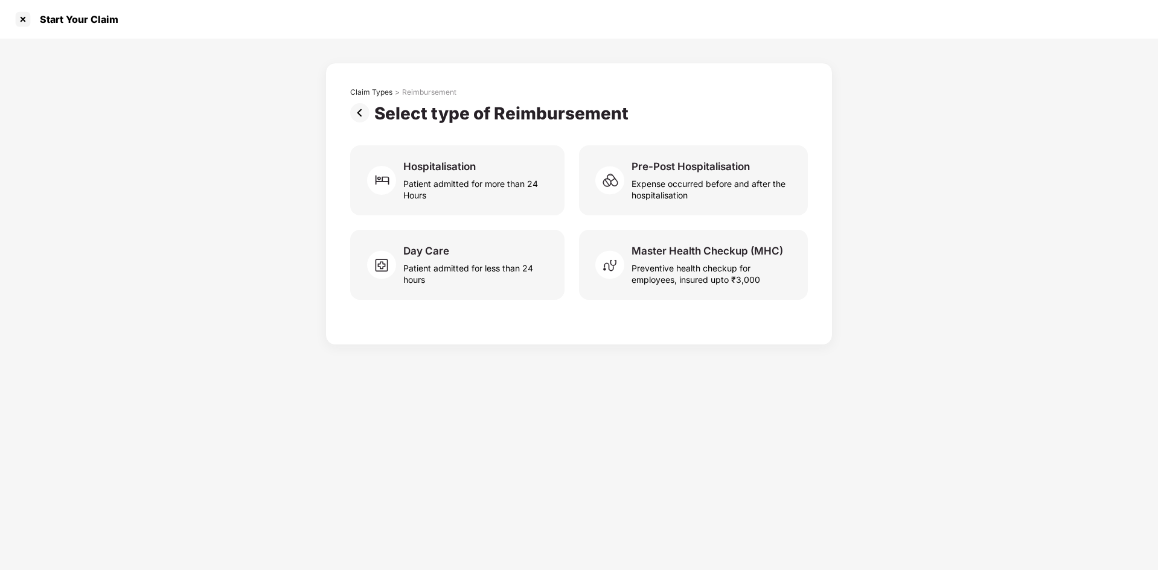
click at [354, 112] on img at bounding box center [362, 112] width 24 height 19
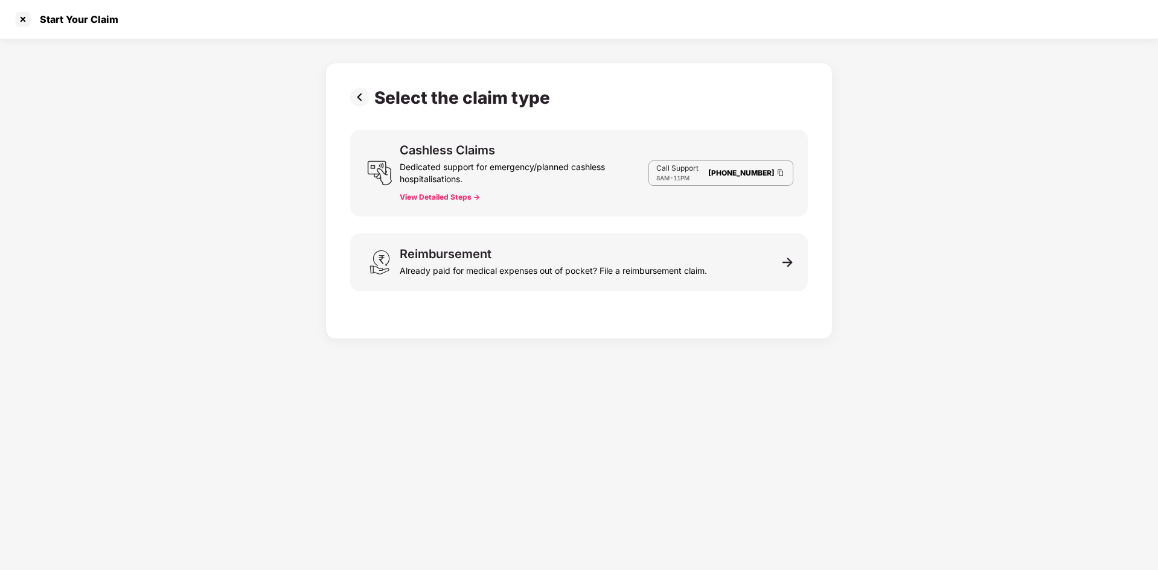
click at [439, 200] on button "View Detailed Steps ->" at bounding box center [440, 198] width 80 height 10
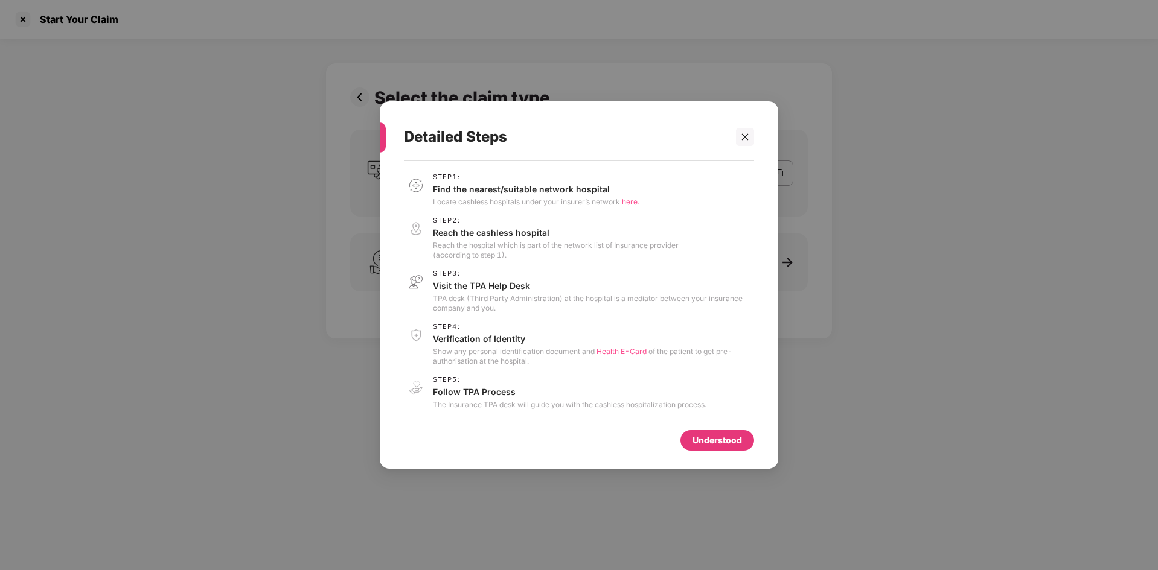
click at [695, 442] on div "Understood" at bounding box center [716, 440] width 49 height 13
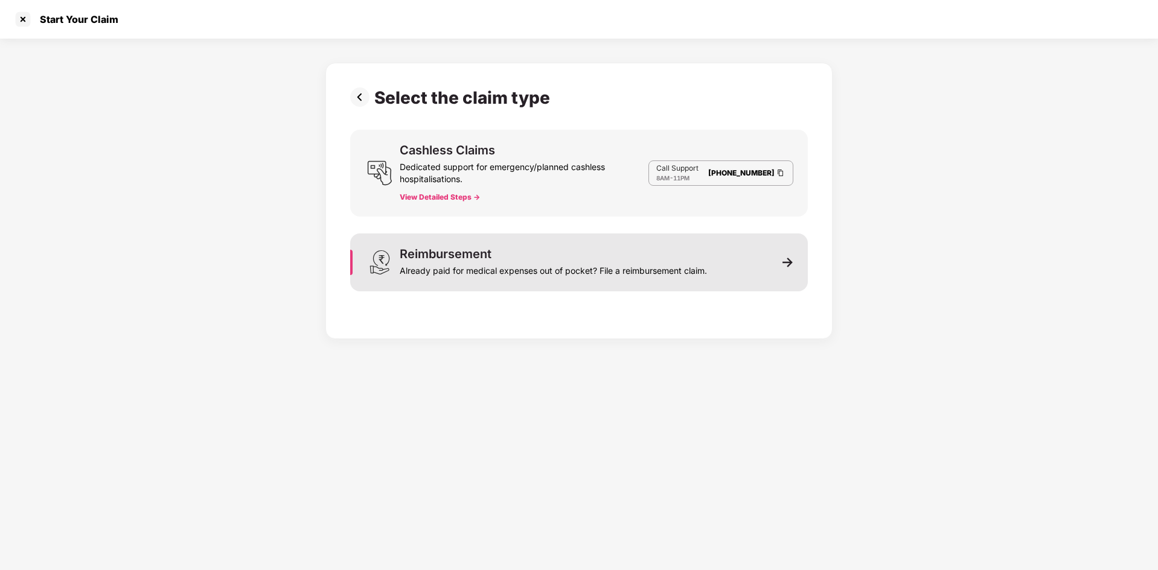
click at [446, 255] on div "Reimbursement" at bounding box center [446, 254] width 92 height 12
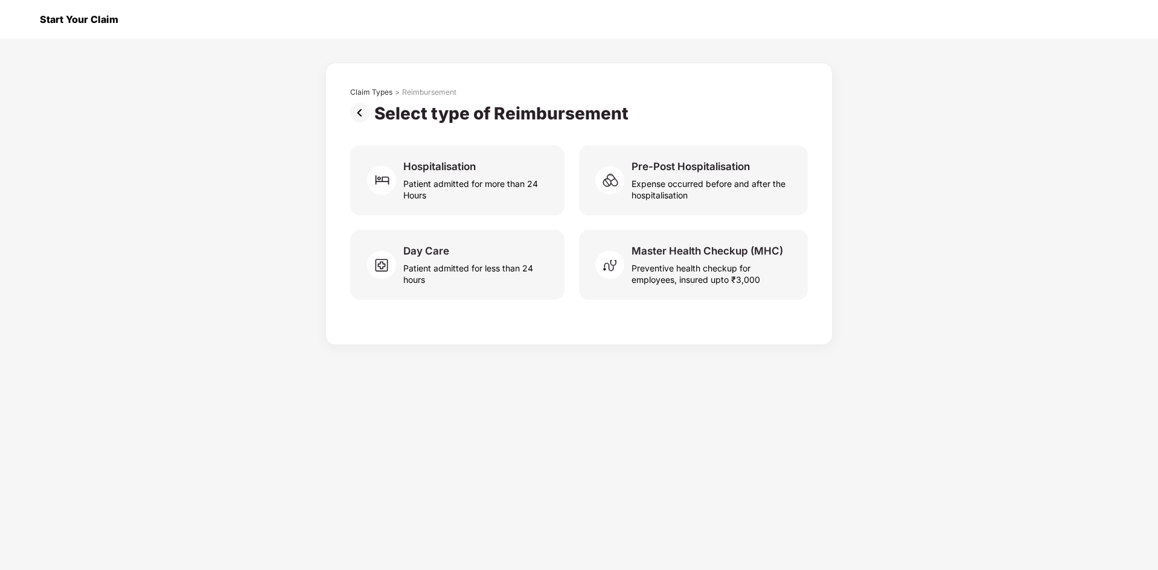
click at [24, 28] on div at bounding box center [22, 19] width 19 height 19
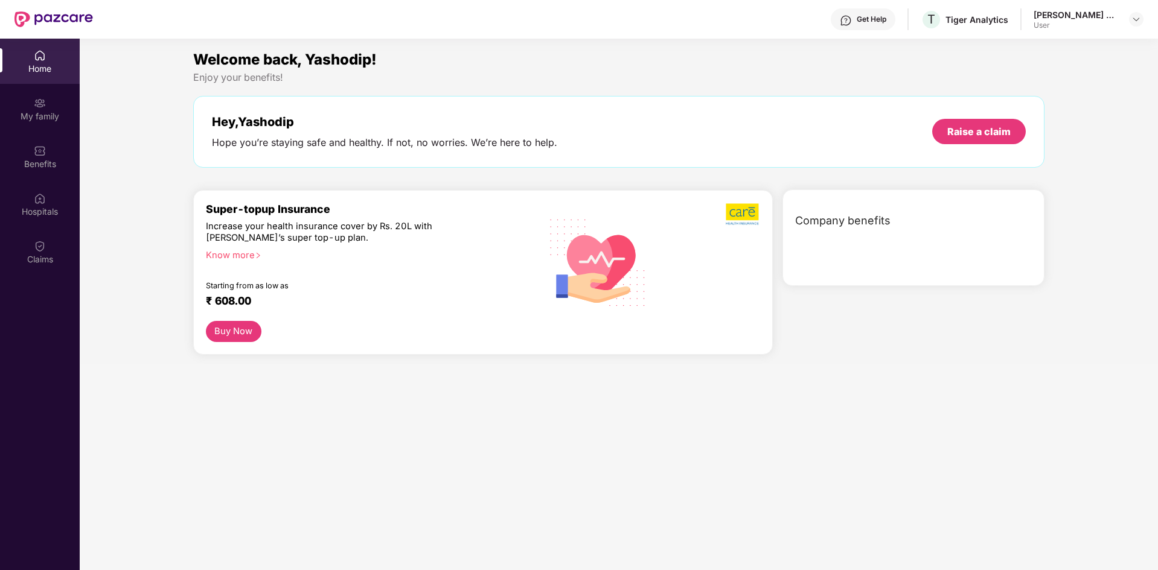
scroll to position [68, 0]
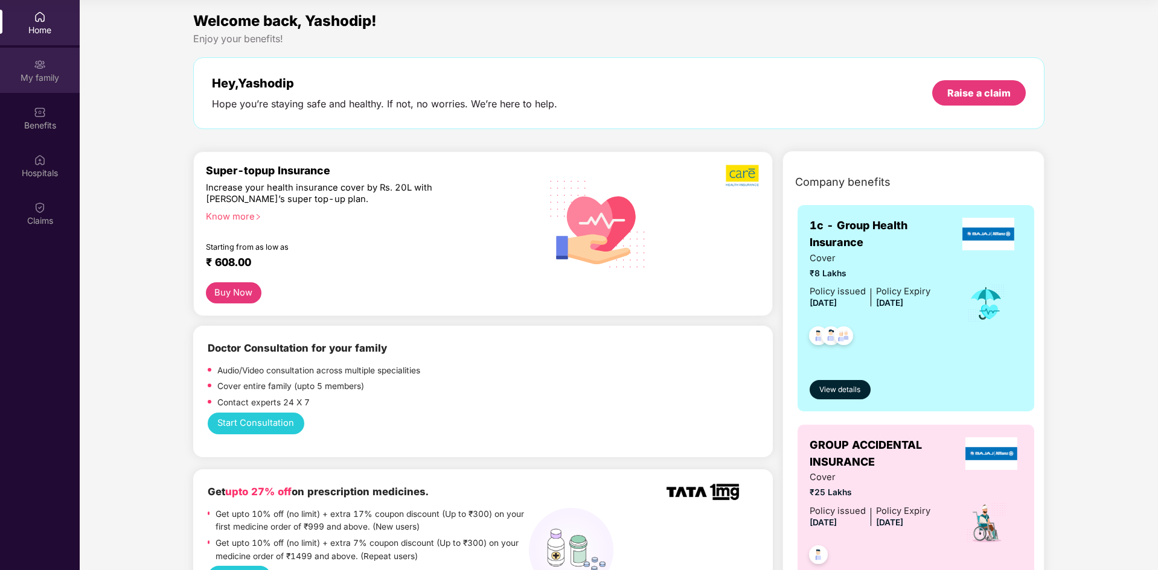
click at [25, 63] on div "My family" at bounding box center [40, 70] width 80 height 45
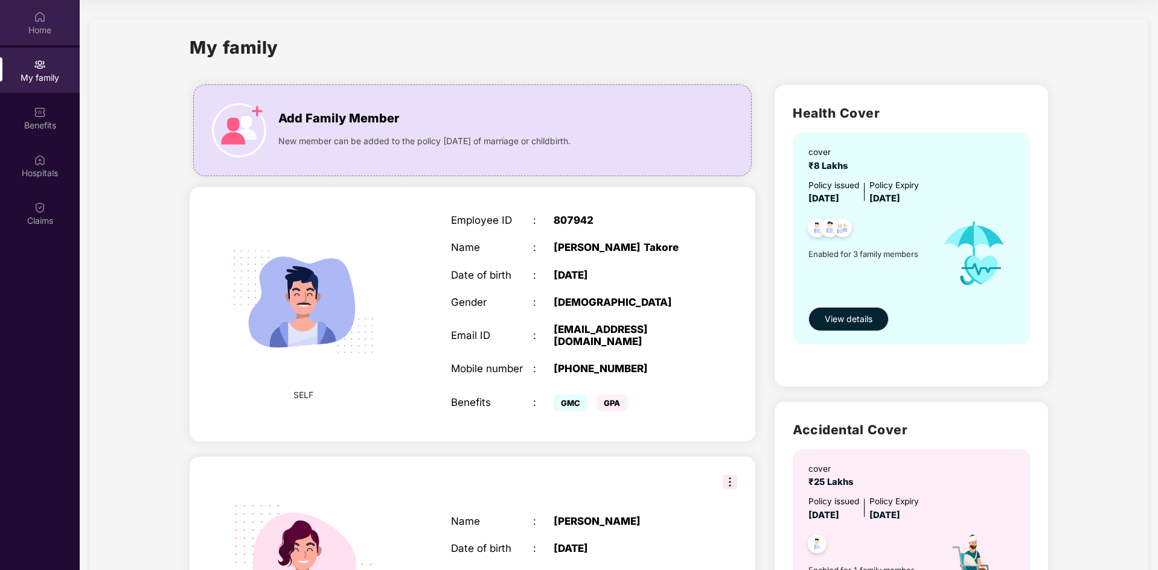
click at [49, 19] on div "Home" at bounding box center [40, 22] width 80 height 45
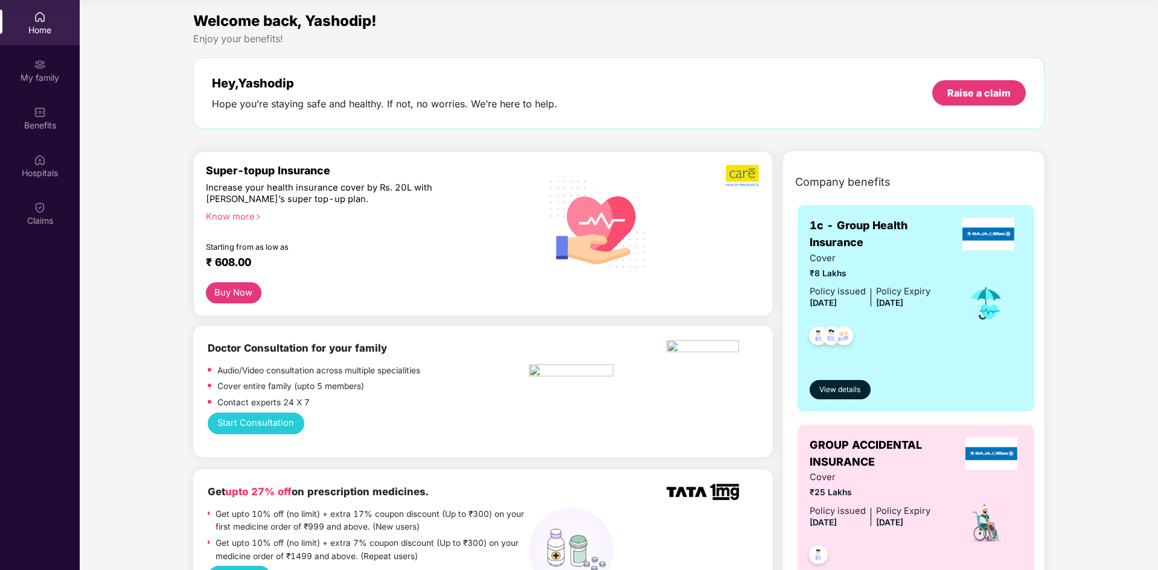
scroll to position [0, 0]
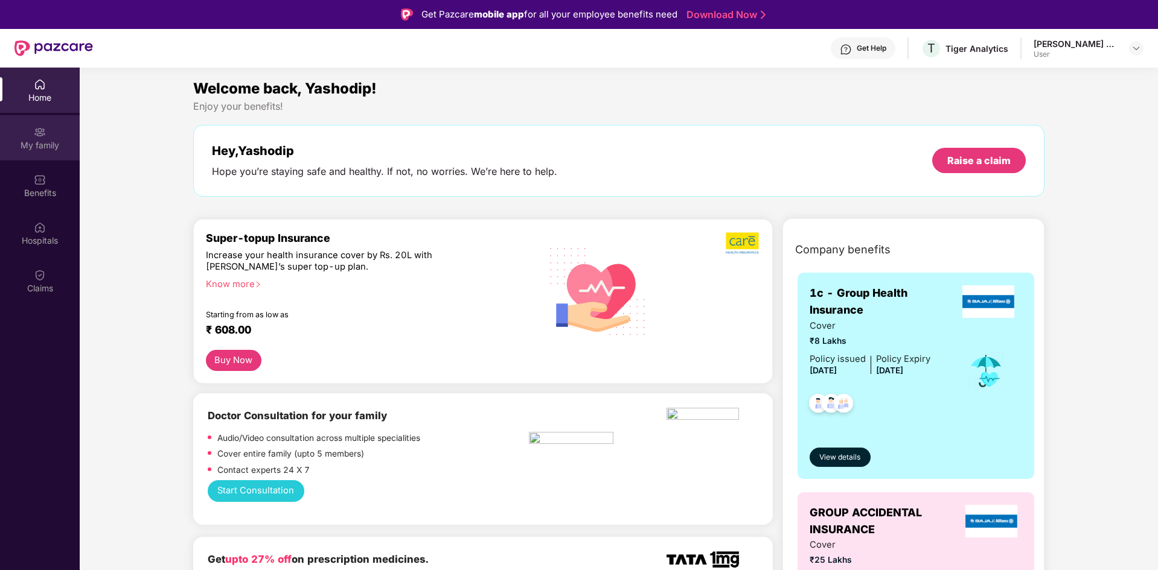
click at [43, 125] on div at bounding box center [40, 131] width 12 height 12
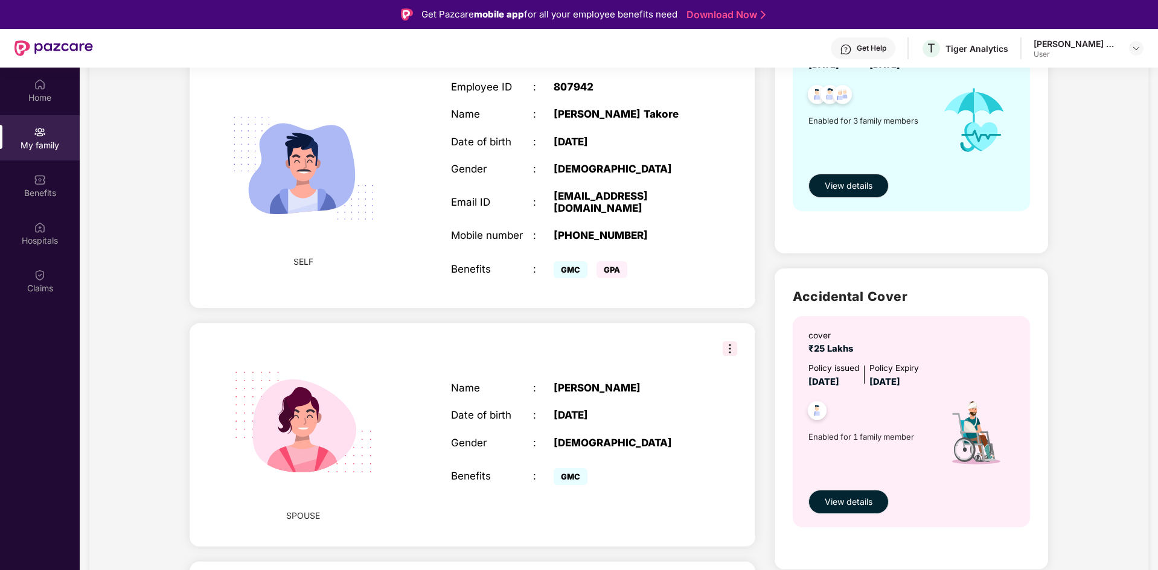
scroll to position [202, 0]
click at [608, 278] on span "GPA" at bounding box center [611, 269] width 31 height 17
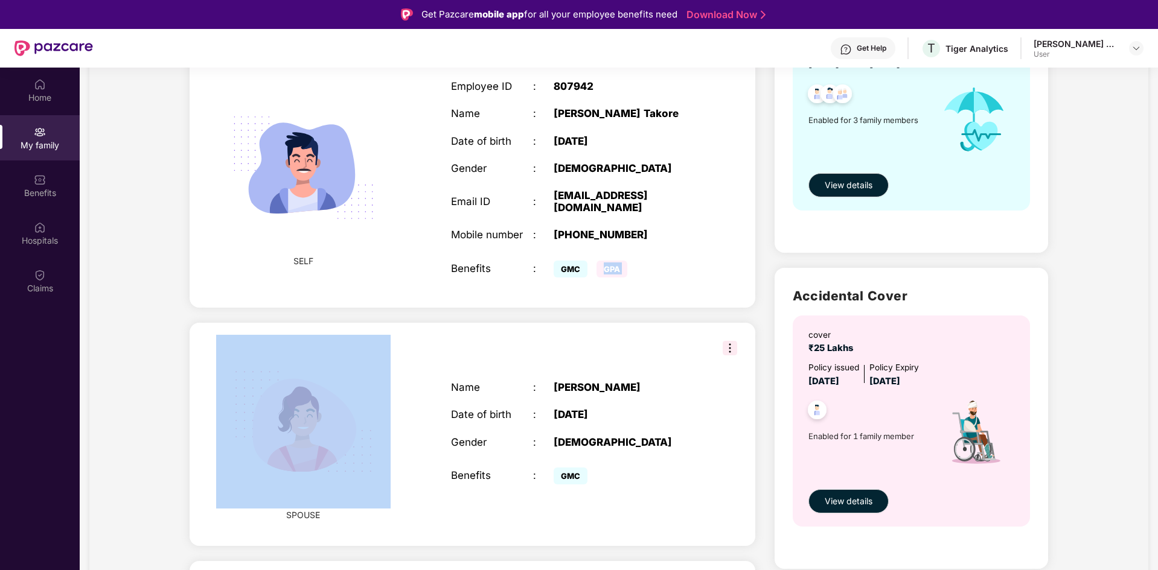
click at [608, 278] on span "GPA" at bounding box center [611, 269] width 31 height 17
click at [668, 281] on div "GMC GPA" at bounding box center [625, 268] width 144 height 24
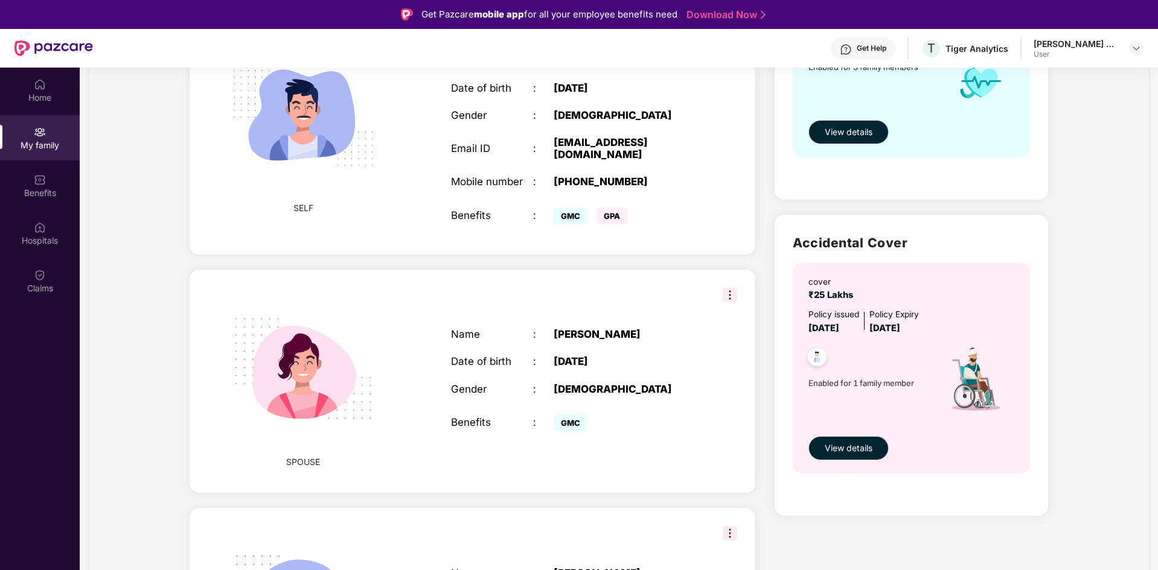
scroll to position [256, 0]
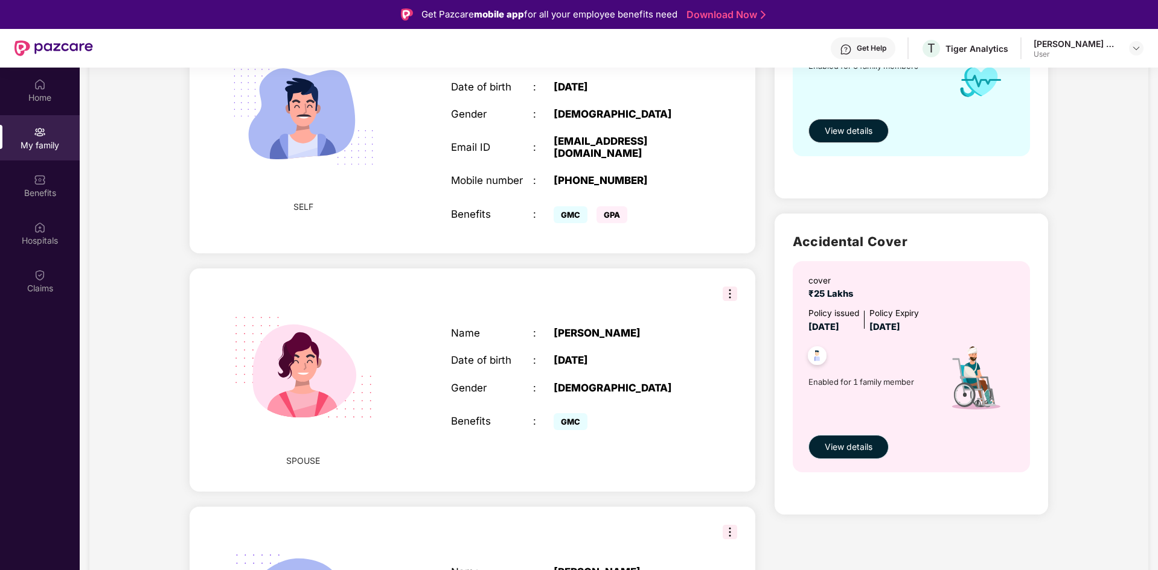
click at [850, 446] on span "View details" at bounding box center [848, 447] width 48 height 13
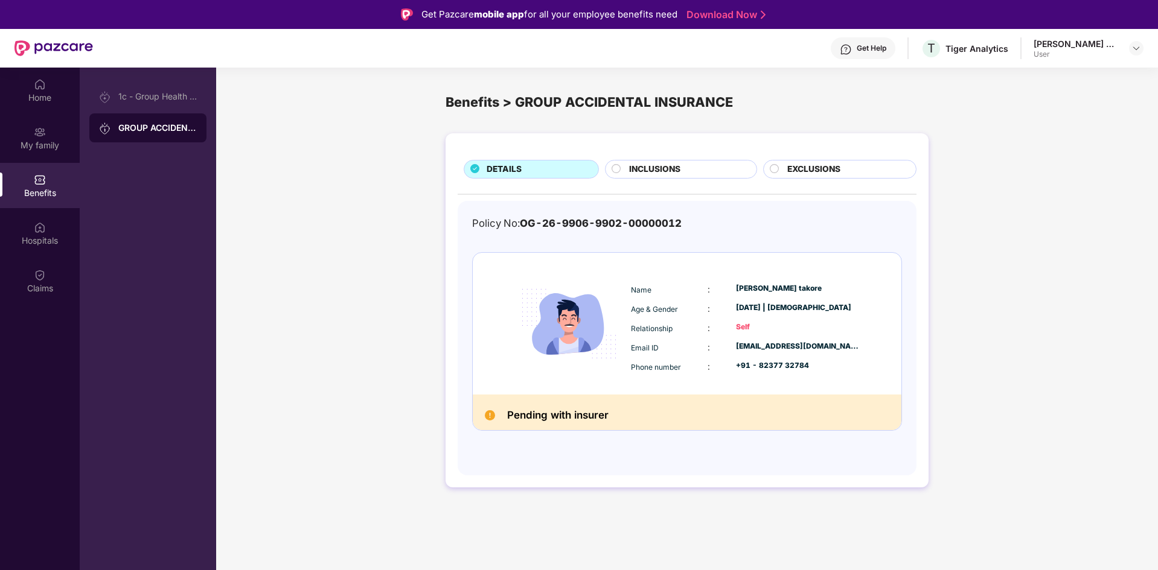
click at [692, 162] on div "INCLUSIONS" at bounding box center [680, 169] width 151 height 19
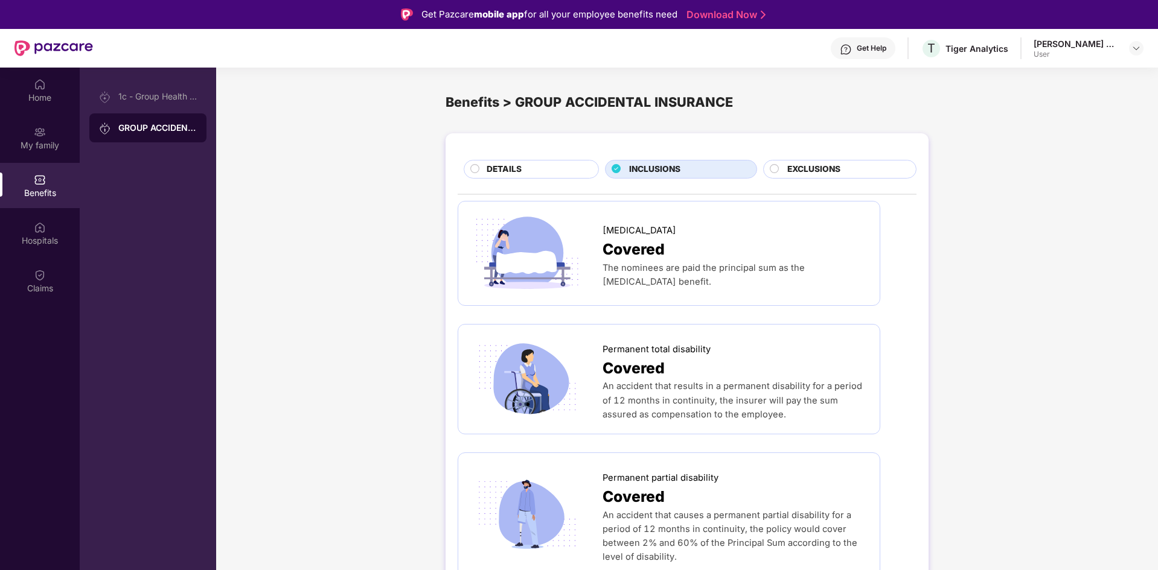
click at [799, 165] on span "EXCLUSIONS" at bounding box center [813, 169] width 53 height 13
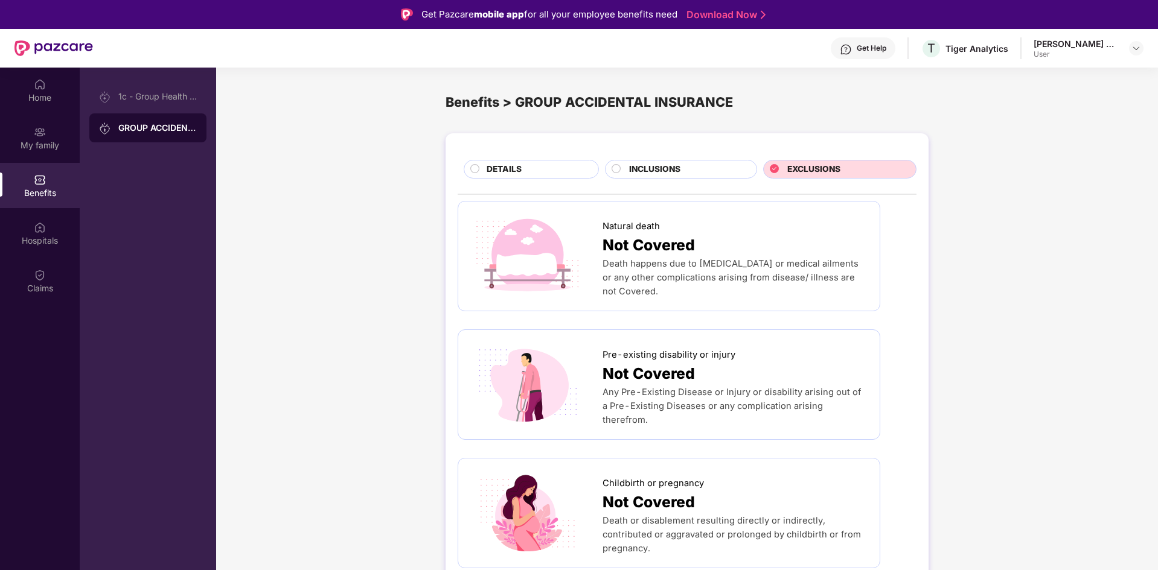
click at [555, 166] on div "DETAILS" at bounding box center [536, 170] width 112 height 15
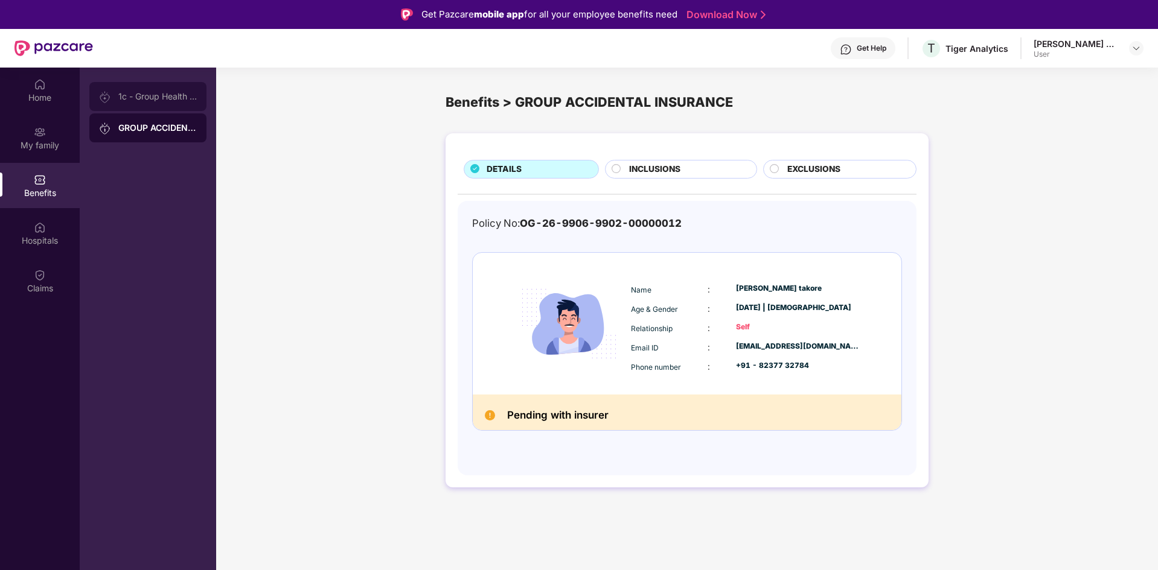
click at [156, 103] on div "1c - Group Health Insurance" at bounding box center [147, 96] width 117 height 29
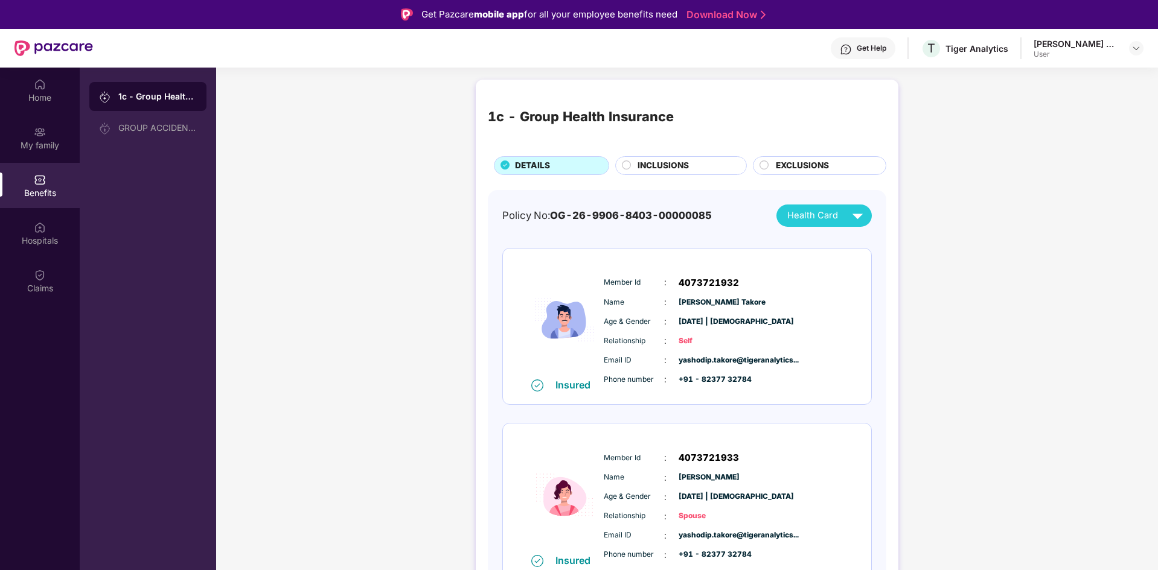
click at [637, 171] on span "INCLUSIONS" at bounding box center [662, 165] width 51 height 13
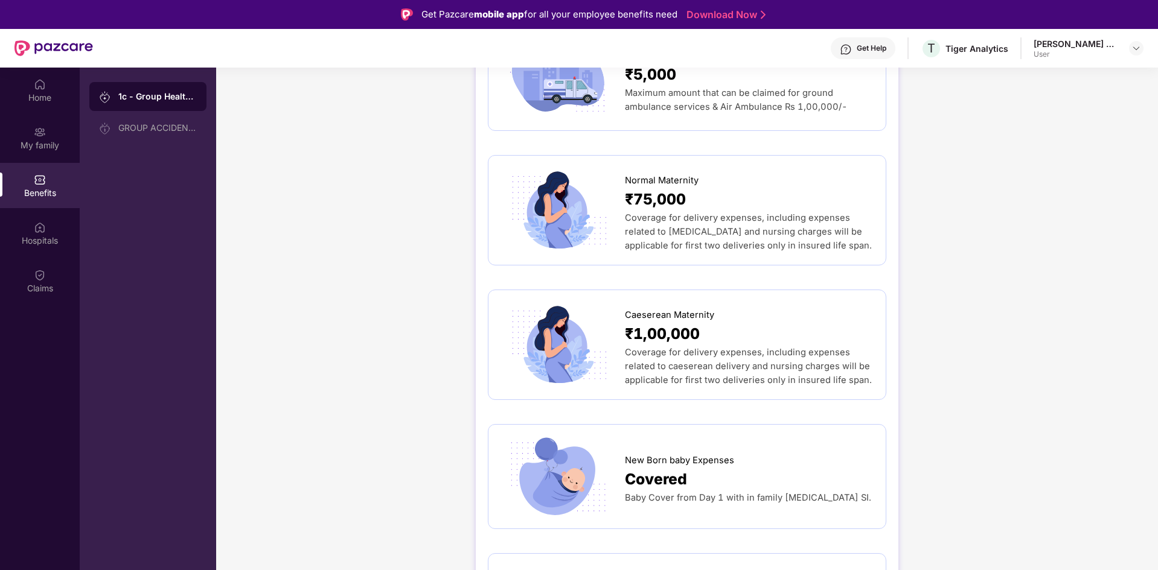
scroll to position [1445, 0]
click at [664, 219] on span "Coverage for delivery expenses, including expenses related to [MEDICAL_DATA] an…" at bounding box center [748, 230] width 247 height 39
click at [652, 186] on span "₹75,000" at bounding box center [655, 198] width 61 height 24
click at [657, 320] on span "₹1,00,000" at bounding box center [662, 332] width 75 height 24
click at [673, 307] on span "Caeserean Maternity" at bounding box center [669, 314] width 89 height 14
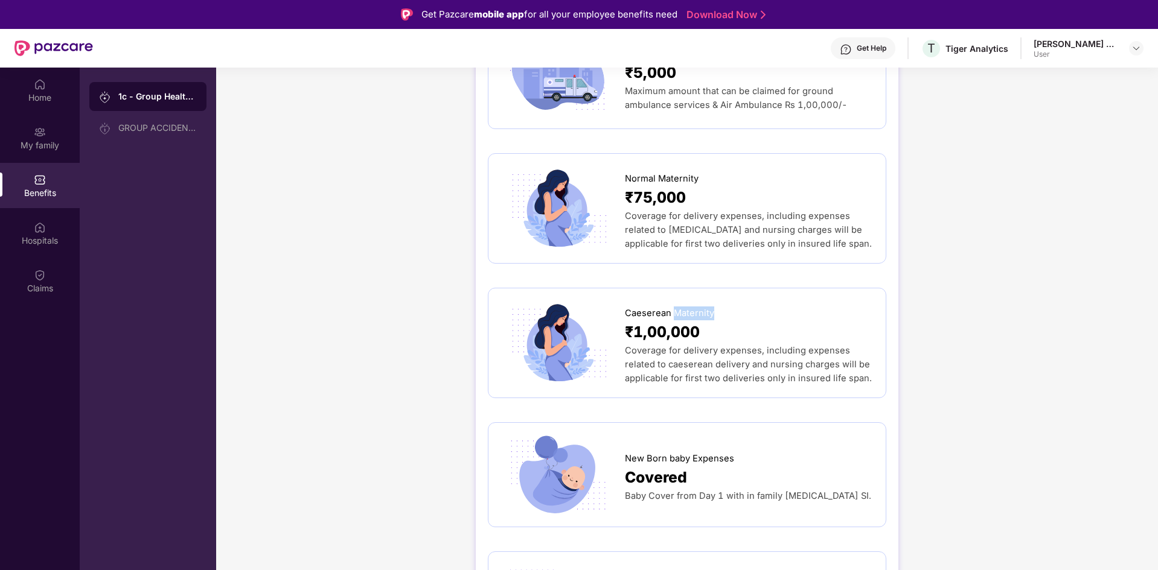
click at [673, 307] on span "Caeserean Maternity" at bounding box center [669, 314] width 89 height 14
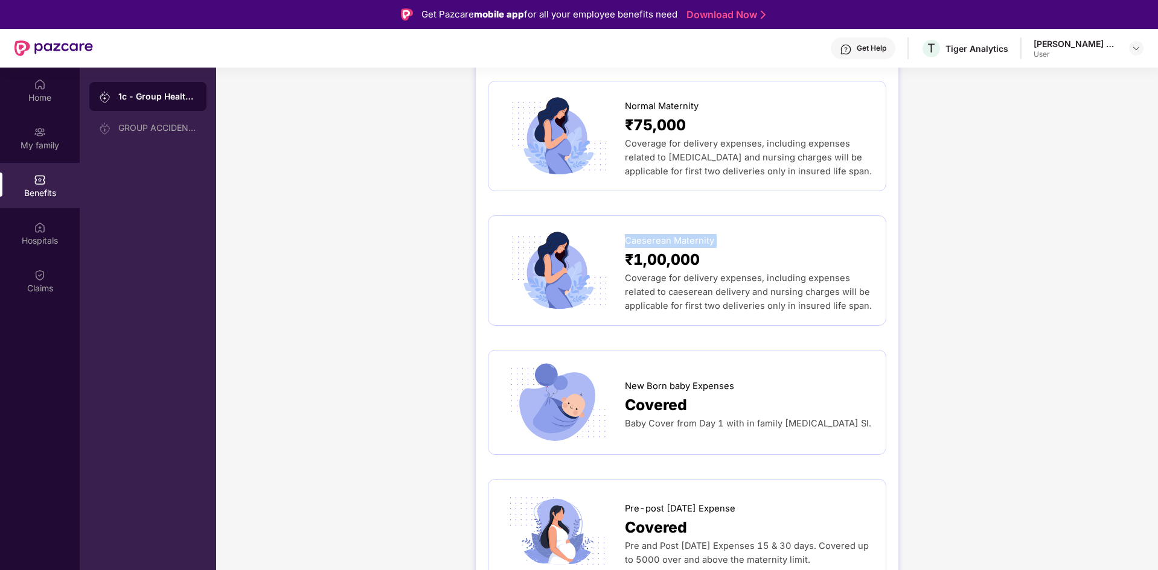
scroll to position [1520, 0]
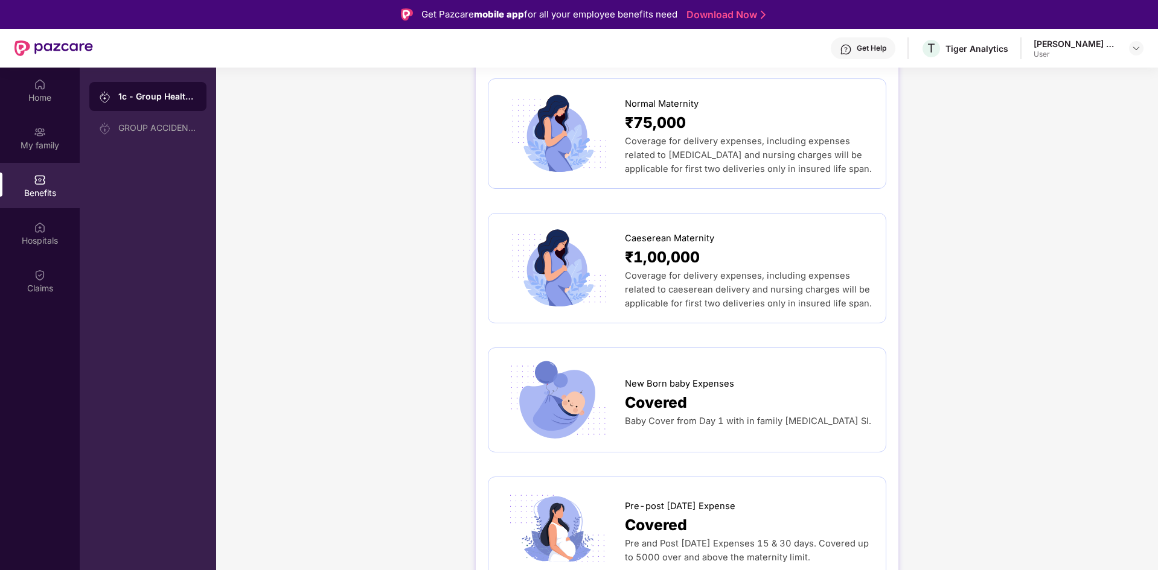
click at [666, 391] on span "Covered" at bounding box center [656, 403] width 62 height 24
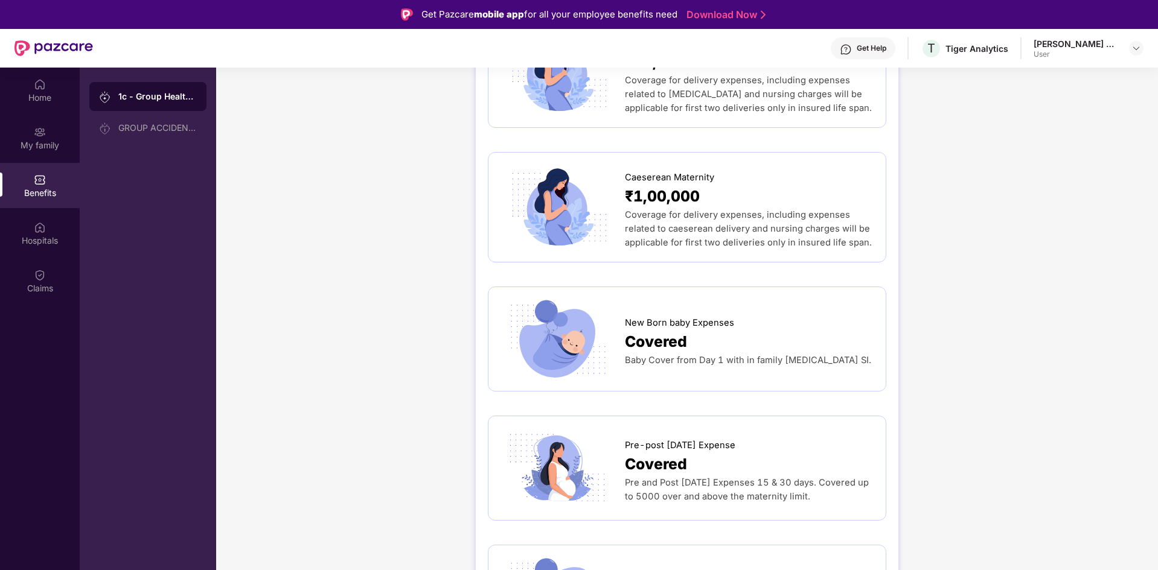
scroll to position [1581, 0]
drag, startPoint x: 815, startPoint y: 332, endPoint x: 762, endPoint y: 327, distance: 54.0
click at [762, 353] on div "Baby Cover from Day 1 with in family [MEDICAL_DATA] SI." at bounding box center [749, 360] width 249 height 14
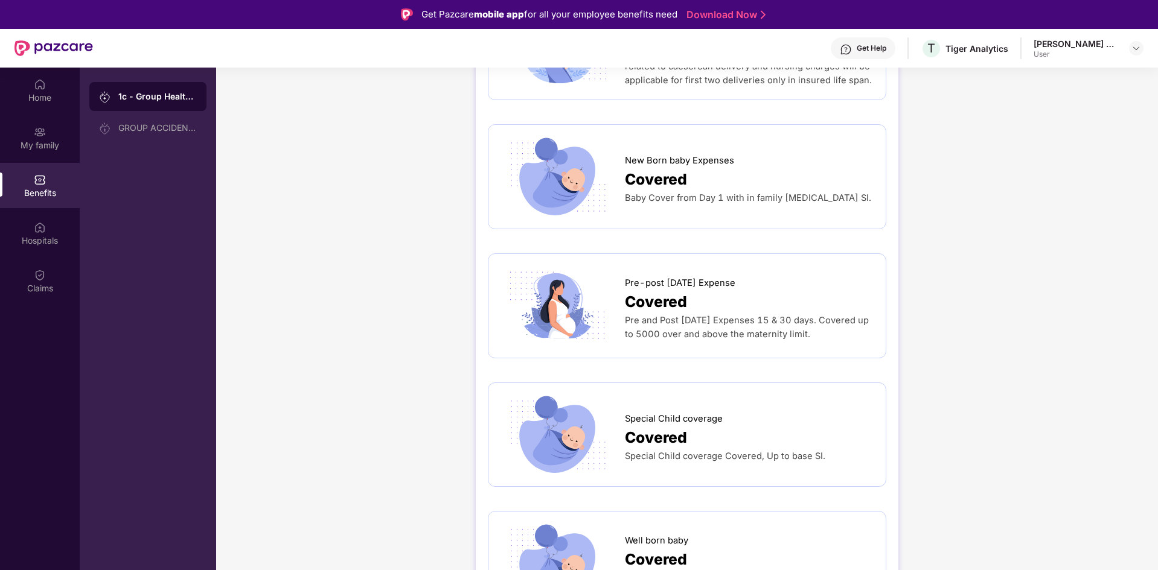
scroll to position [1748, 0]
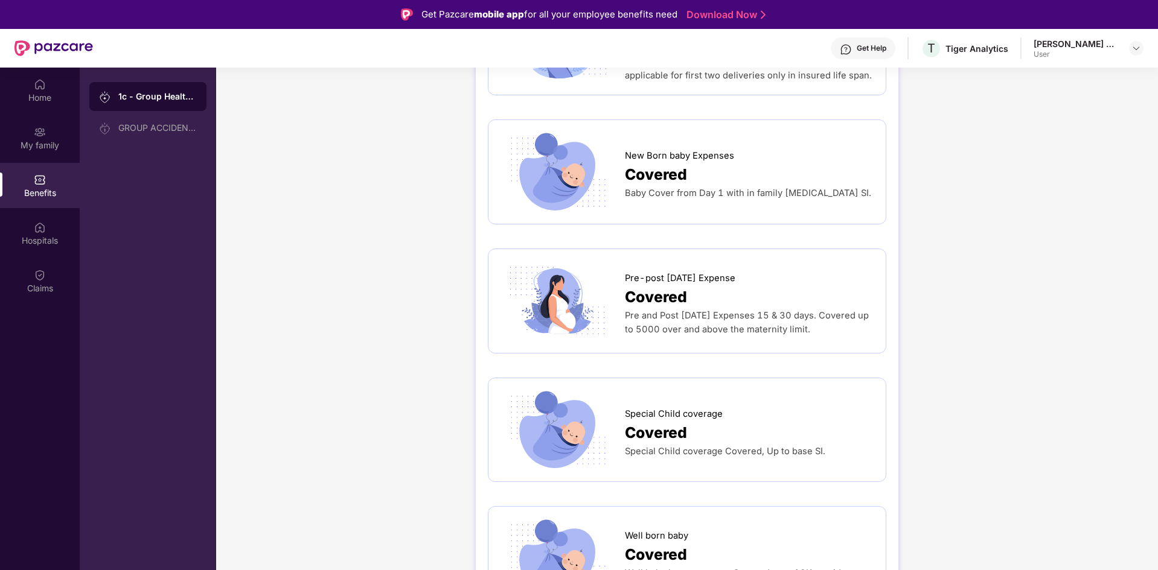
click at [722, 310] on span "Pre and Post [DATE] Expenses 15 & 30 days. Covered up to 5000 over and above th…" at bounding box center [747, 322] width 244 height 25
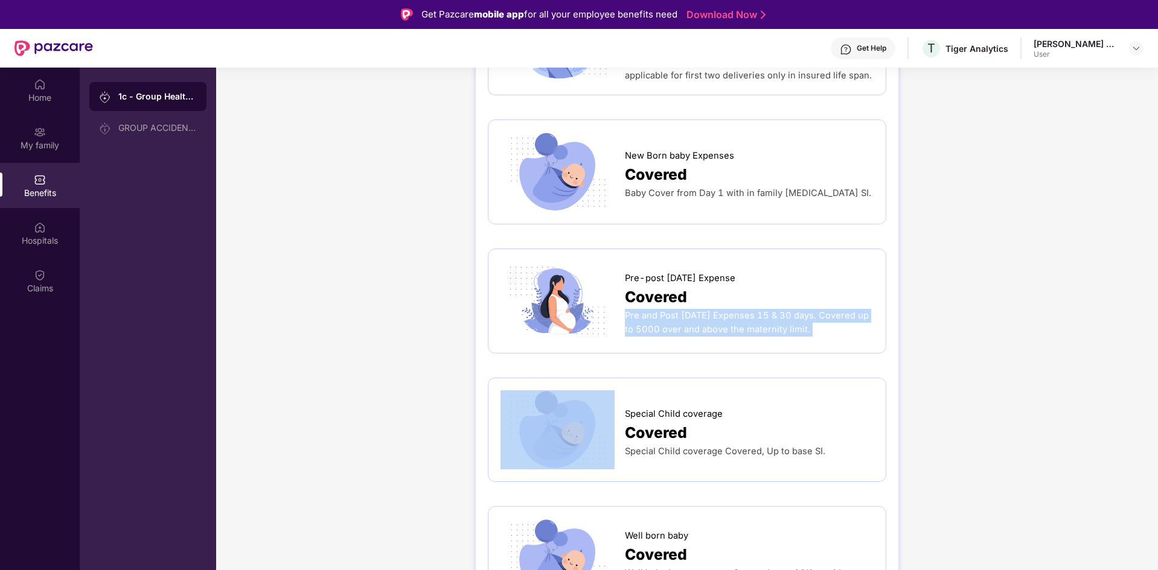
click at [722, 310] on span "Pre and Post [DATE] Expenses 15 & 30 days. Covered up to 5000 over and above th…" at bounding box center [747, 322] width 244 height 25
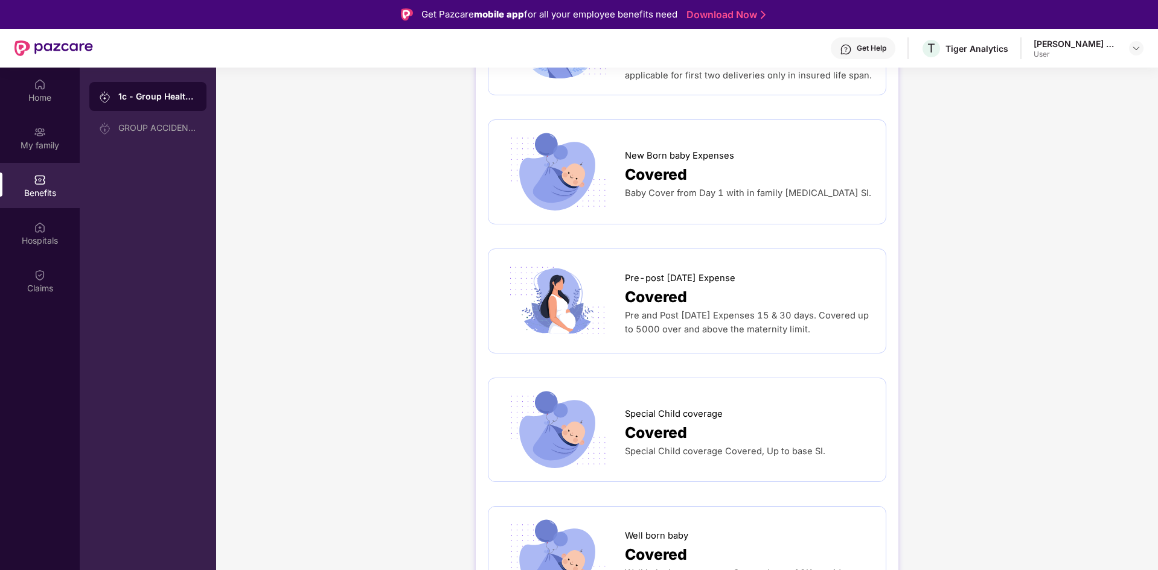
click at [662, 285] on span "Covered" at bounding box center [656, 297] width 62 height 24
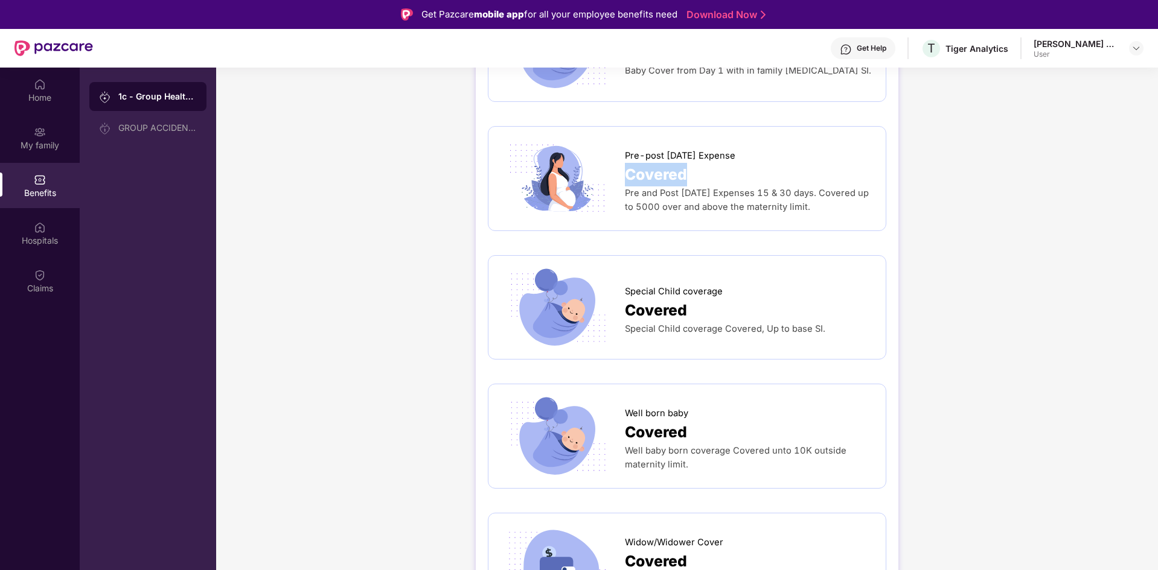
scroll to position [1871, 0]
click at [663, 284] on span "Special Child coverage" at bounding box center [674, 291] width 98 height 14
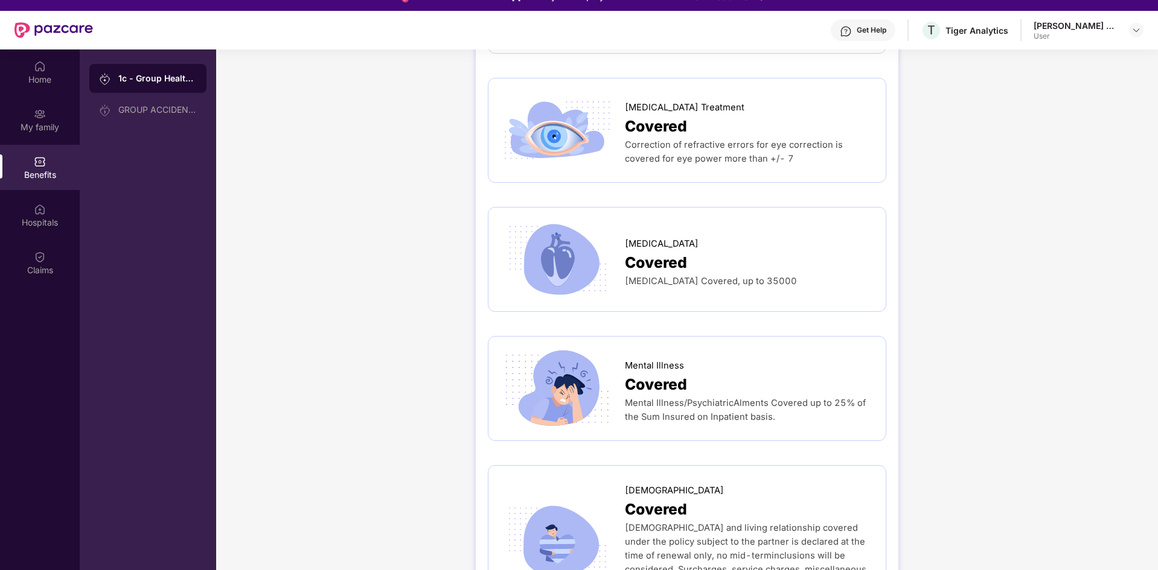
scroll to position [68, 0]
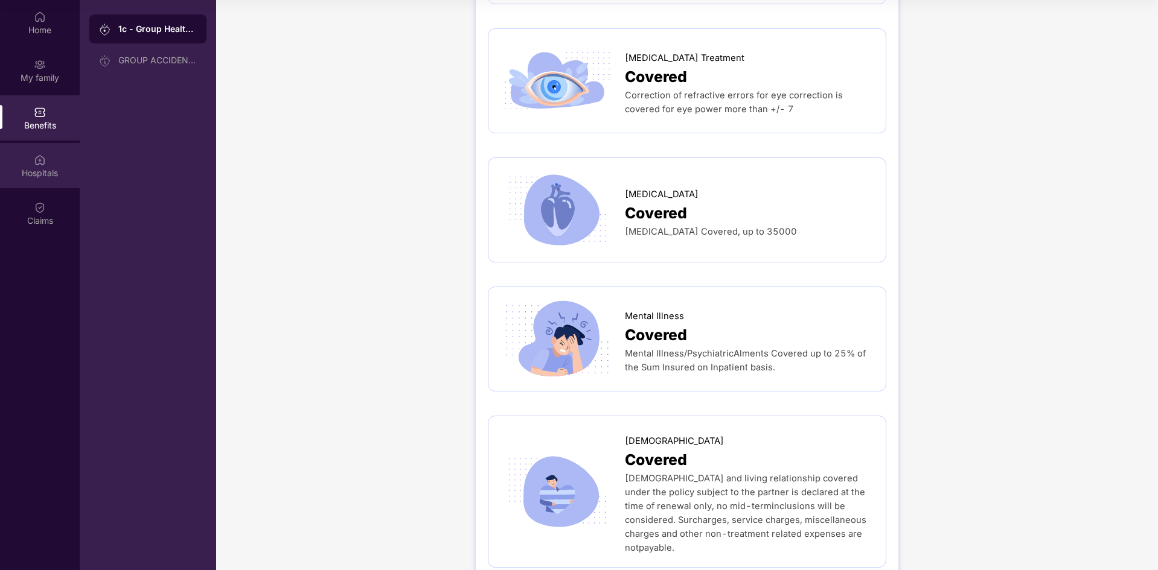
click at [36, 158] on img at bounding box center [40, 160] width 12 height 12
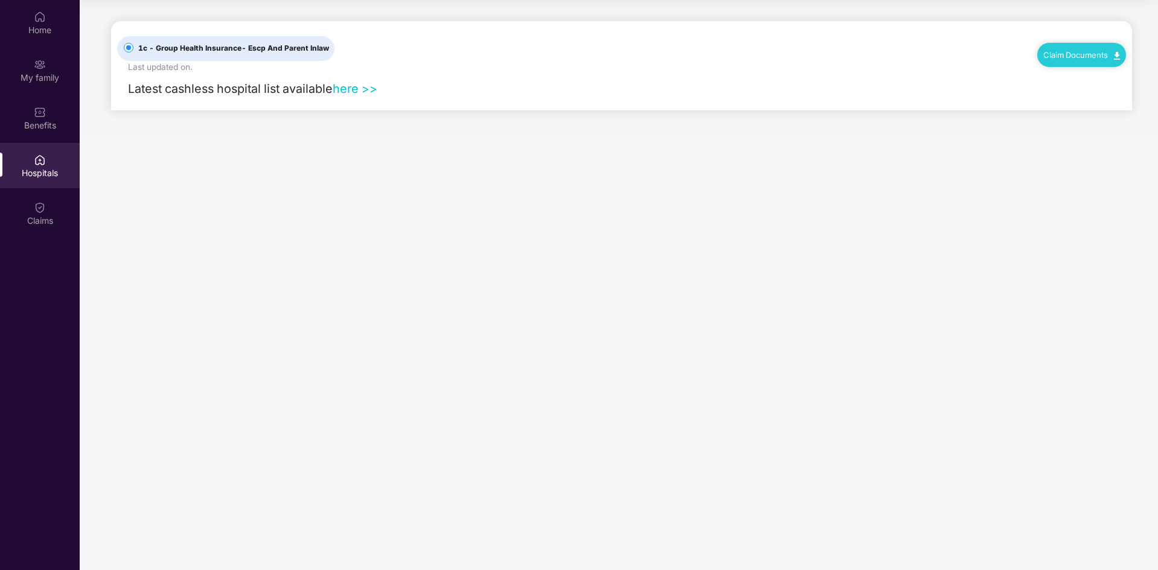
click at [355, 91] on link "here >>" at bounding box center [355, 88] width 45 height 14
